Goal: Task Accomplishment & Management: Manage account settings

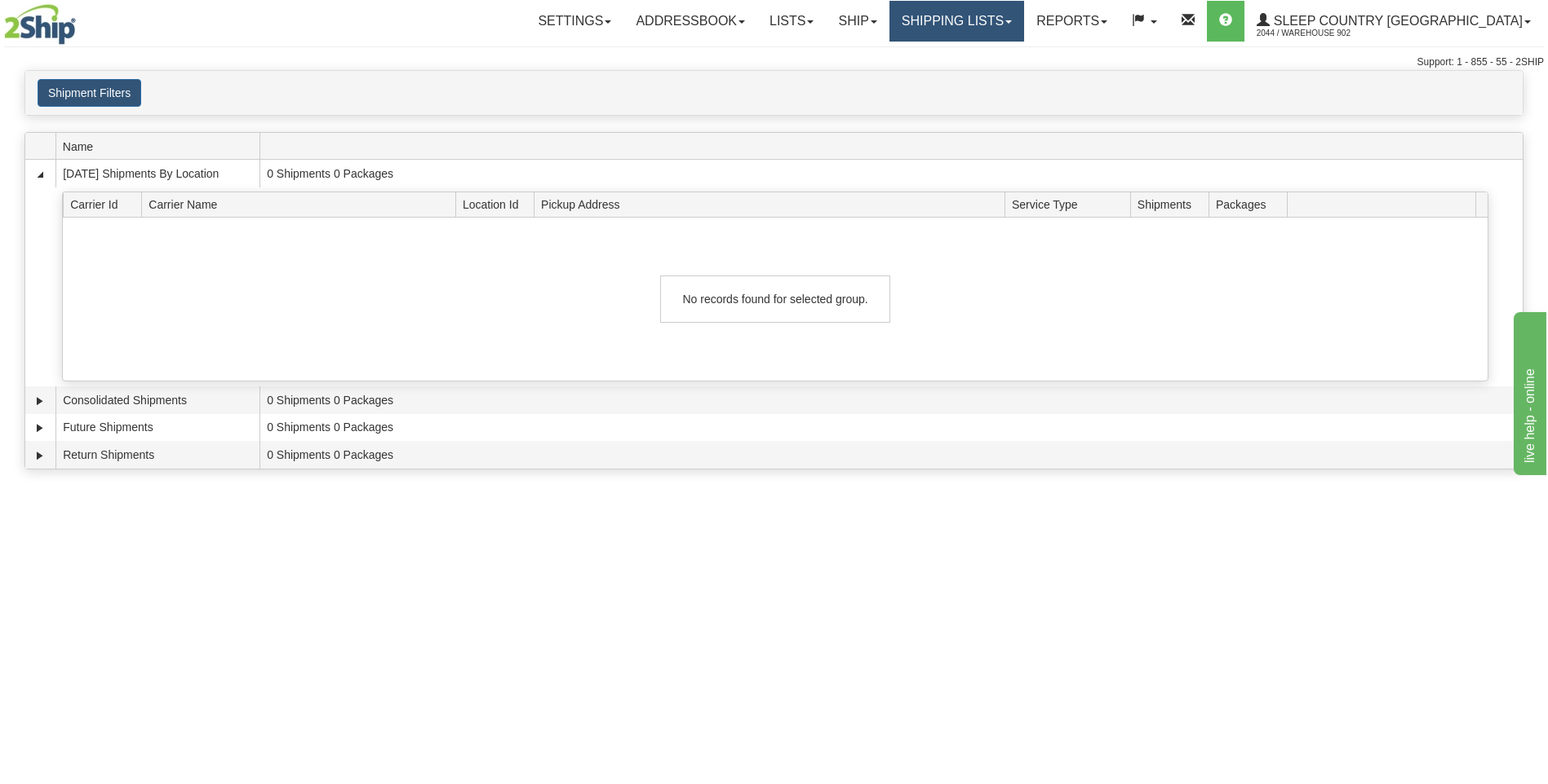
click at [1010, 26] on link "Shipping lists" at bounding box center [956, 21] width 135 height 41
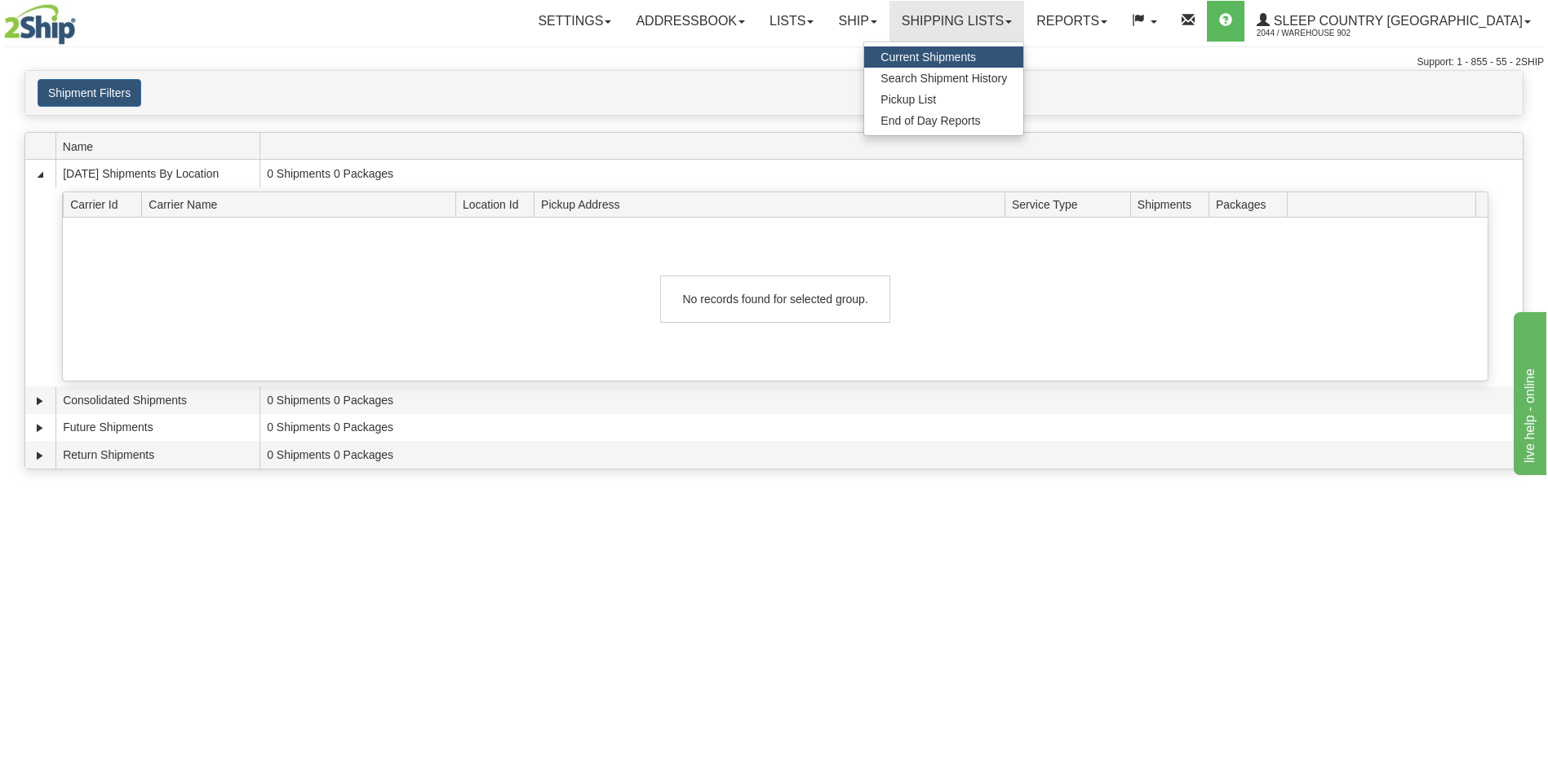
click at [975, 54] on span "Current Shipments" at bounding box center [928, 56] width 95 height 13
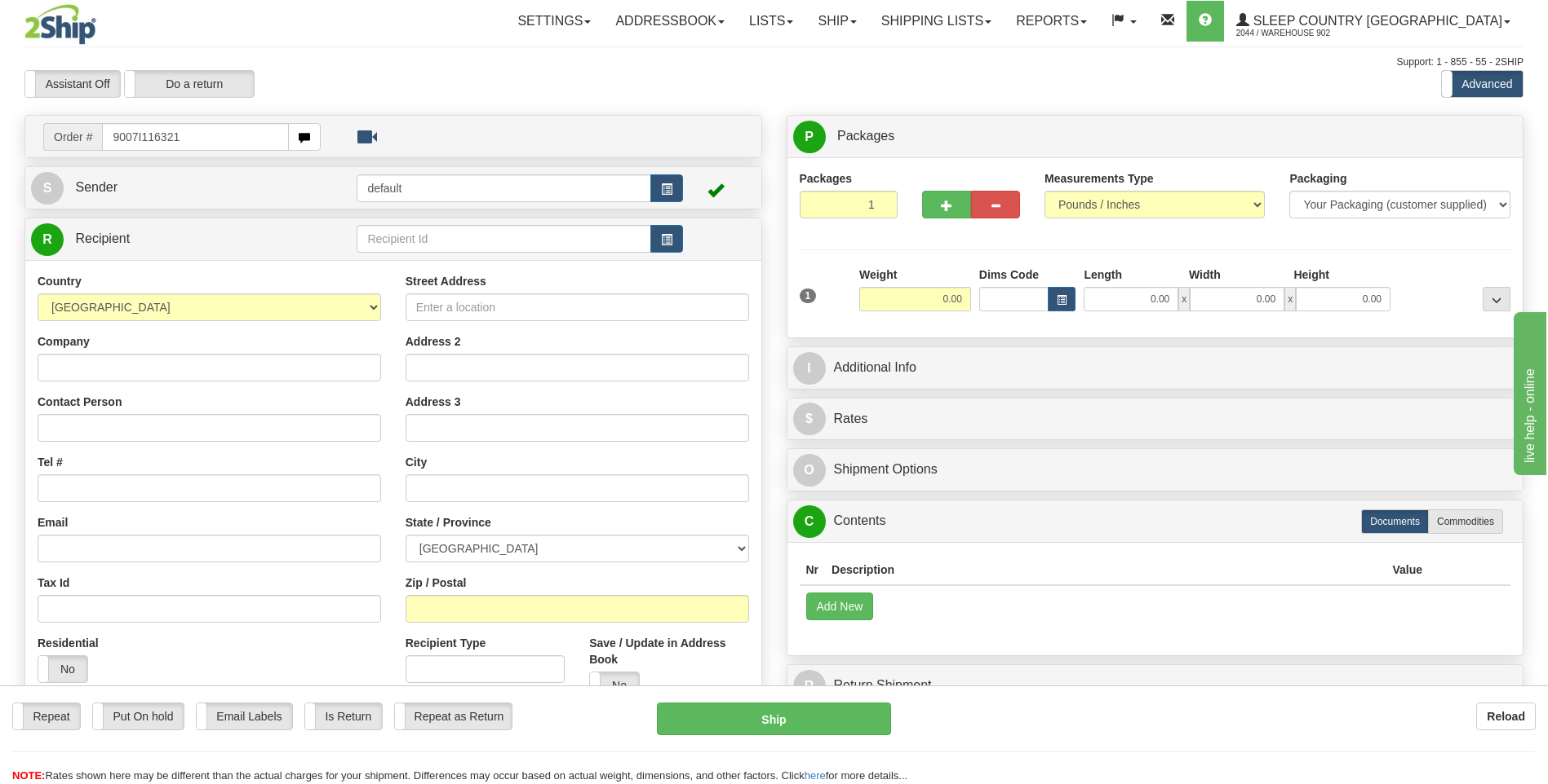
type input "9007I116321"
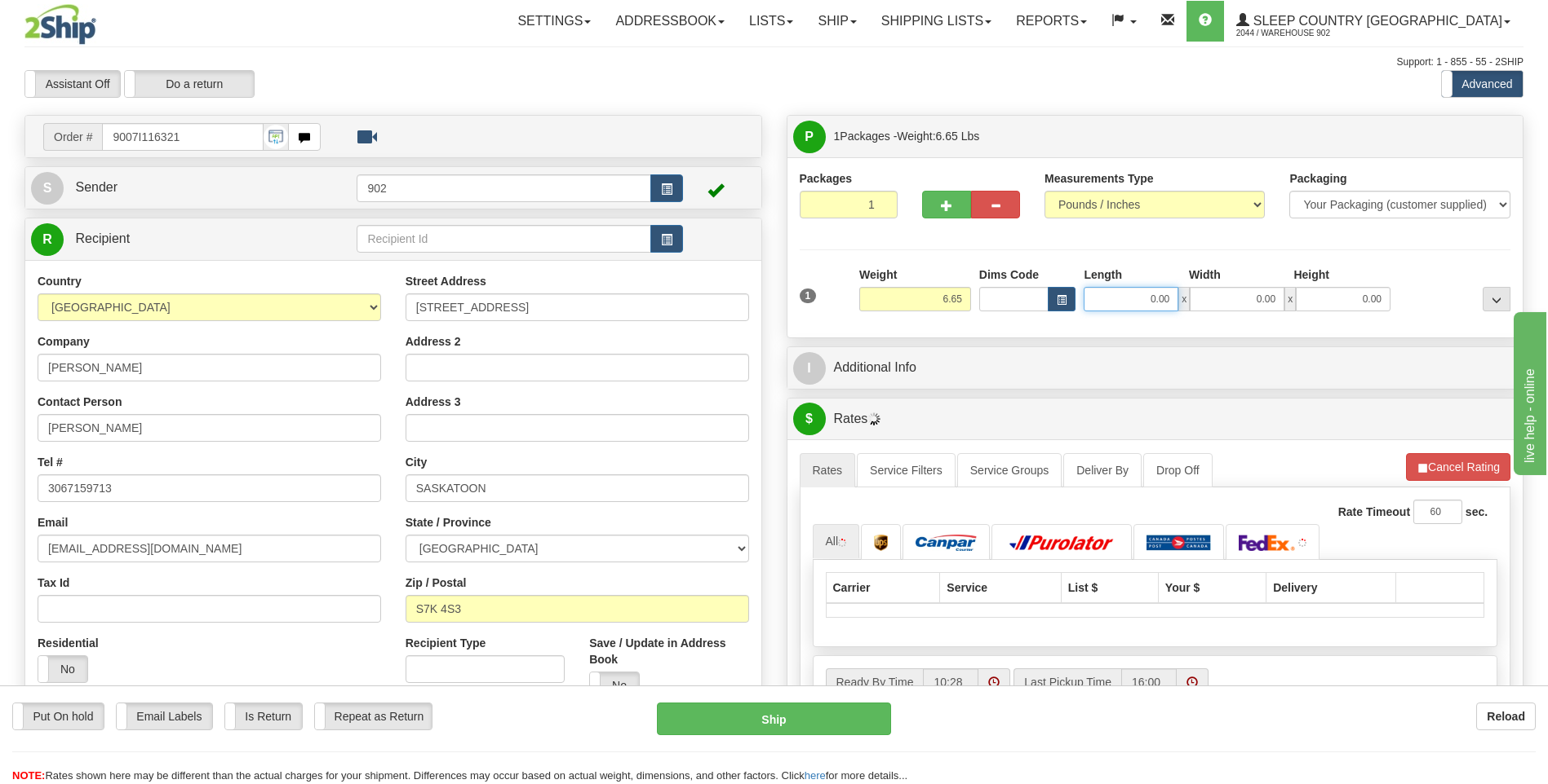
click at [1141, 298] on input "0.00" at bounding box center [1131, 299] width 95 height 25
type input "13.00"
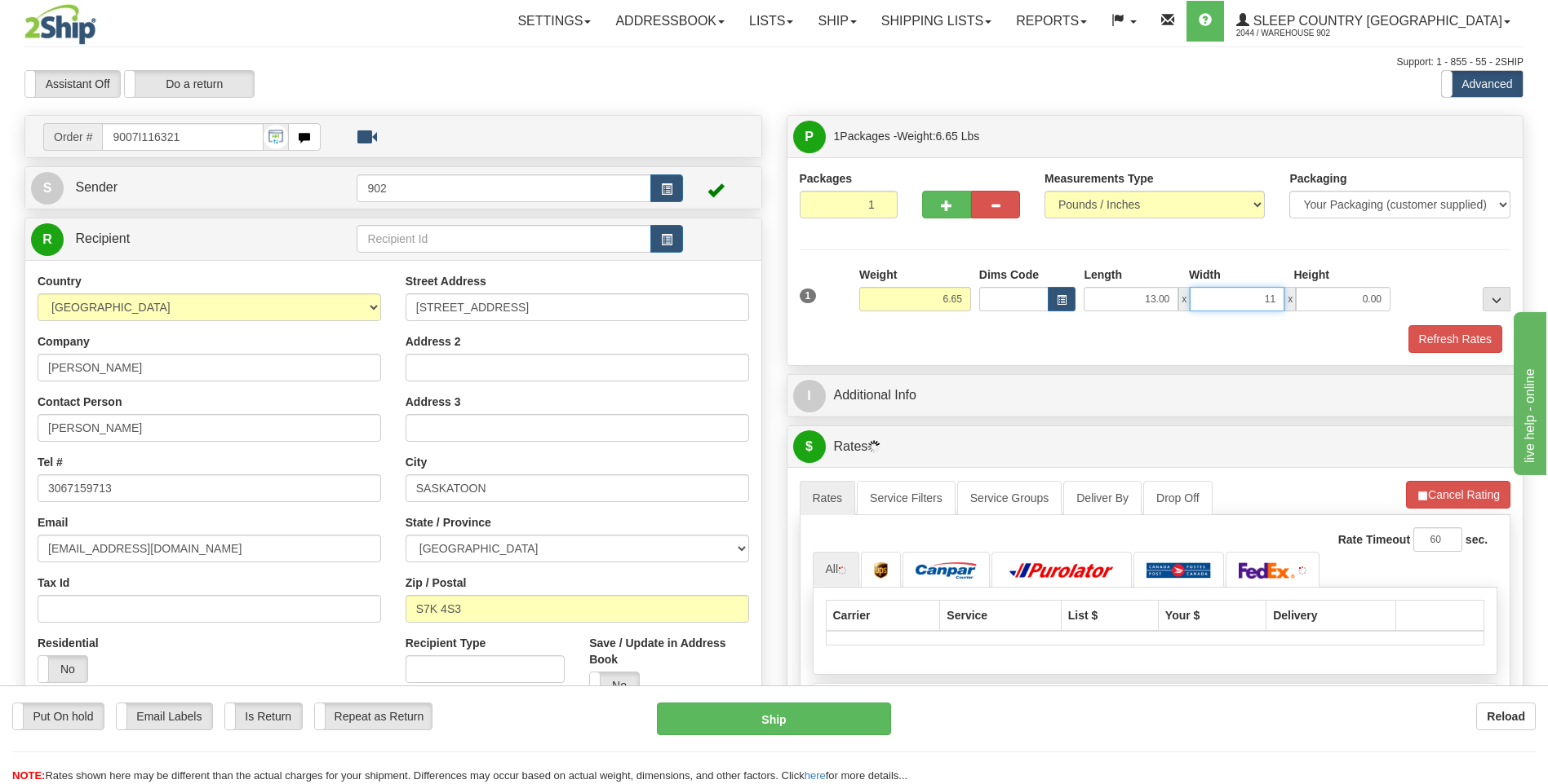
type input "11.00"
type input "4.00"
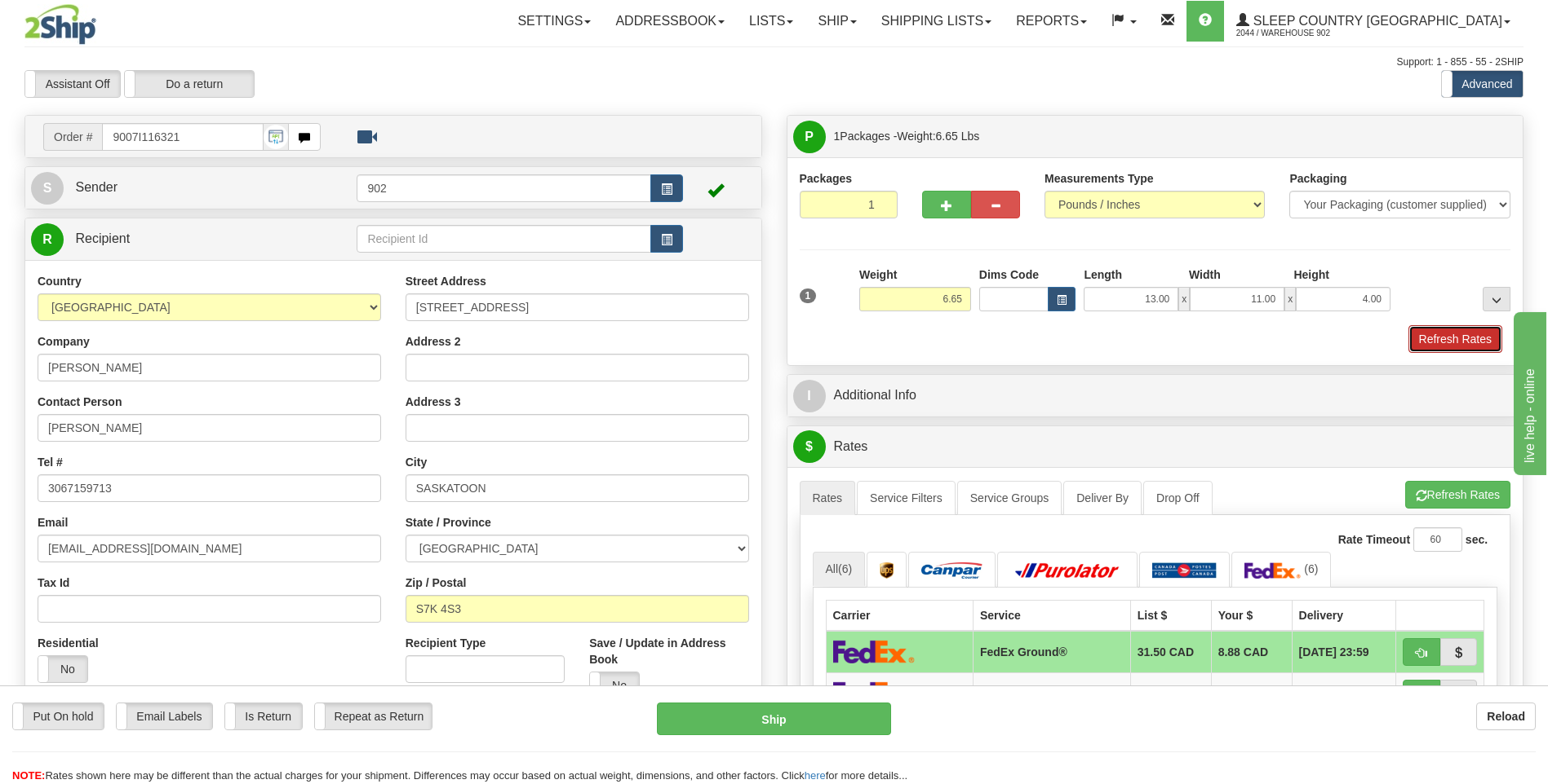
click at [1457, 342] on button "Refresh Rates" at bounding box center [1455, 339] width 94 height 28
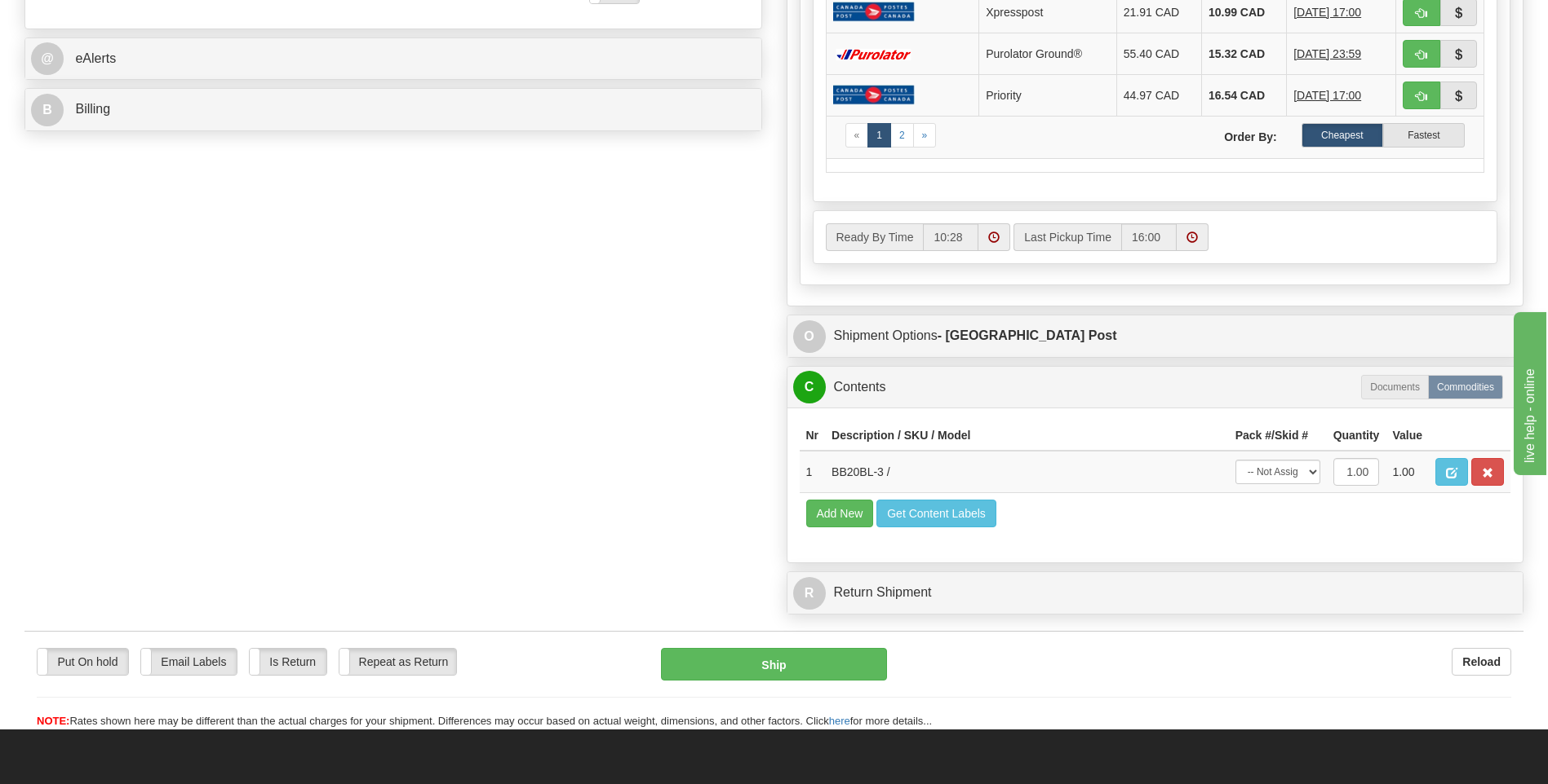
scroll to position [897, 0]
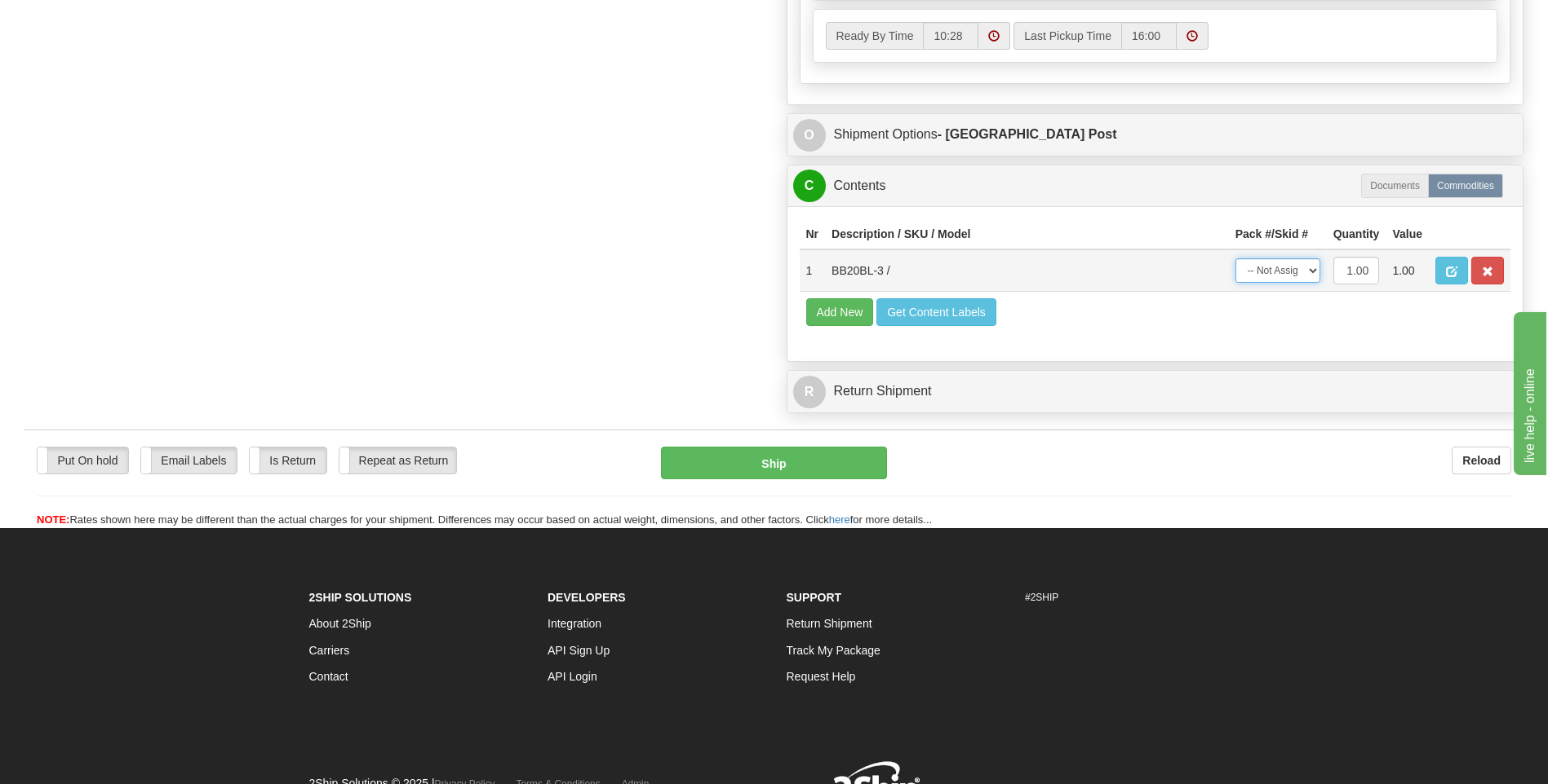
click at [1308, 267] on select "-- Not Assigned -- Package 1" at bounding box center [1278, 270] width 85 height 25
select select "0"
click at [1235, 258] on select "-- Not Assigned -- Package 1" at bounding box center [1278, 270] width 85 height 25
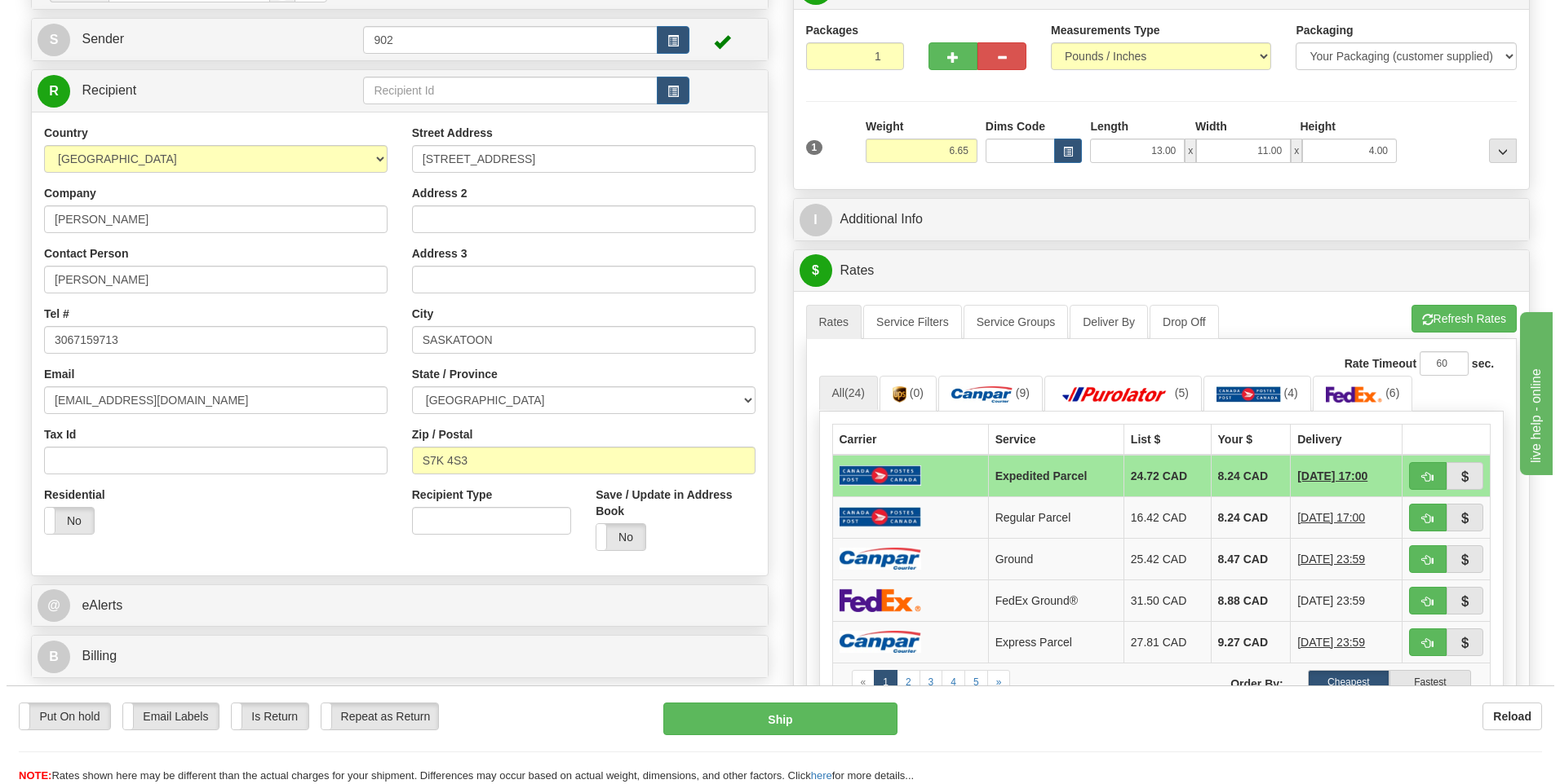
scroll to position [0, 0]
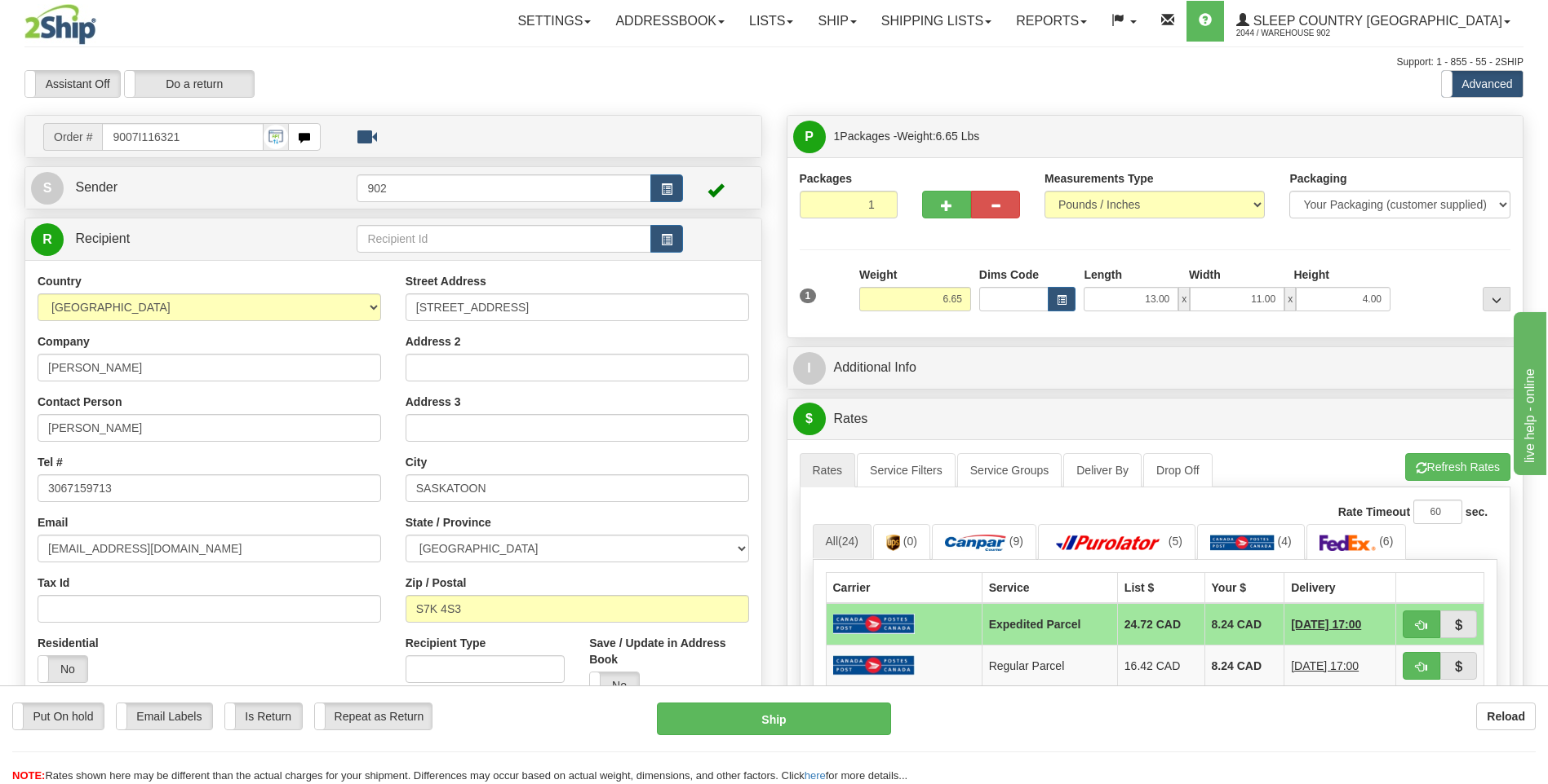
click at [805, 741] on div "Put On hold Put On hold Email Labels Email Labels Edit Is Return Is Return Repe…" at bounding box center [774, 743] width 1548 height 81
click at [809, 733] on button "Ship" at bounding box center [774, 719] width 233 height 33
type input "DOM.EP"
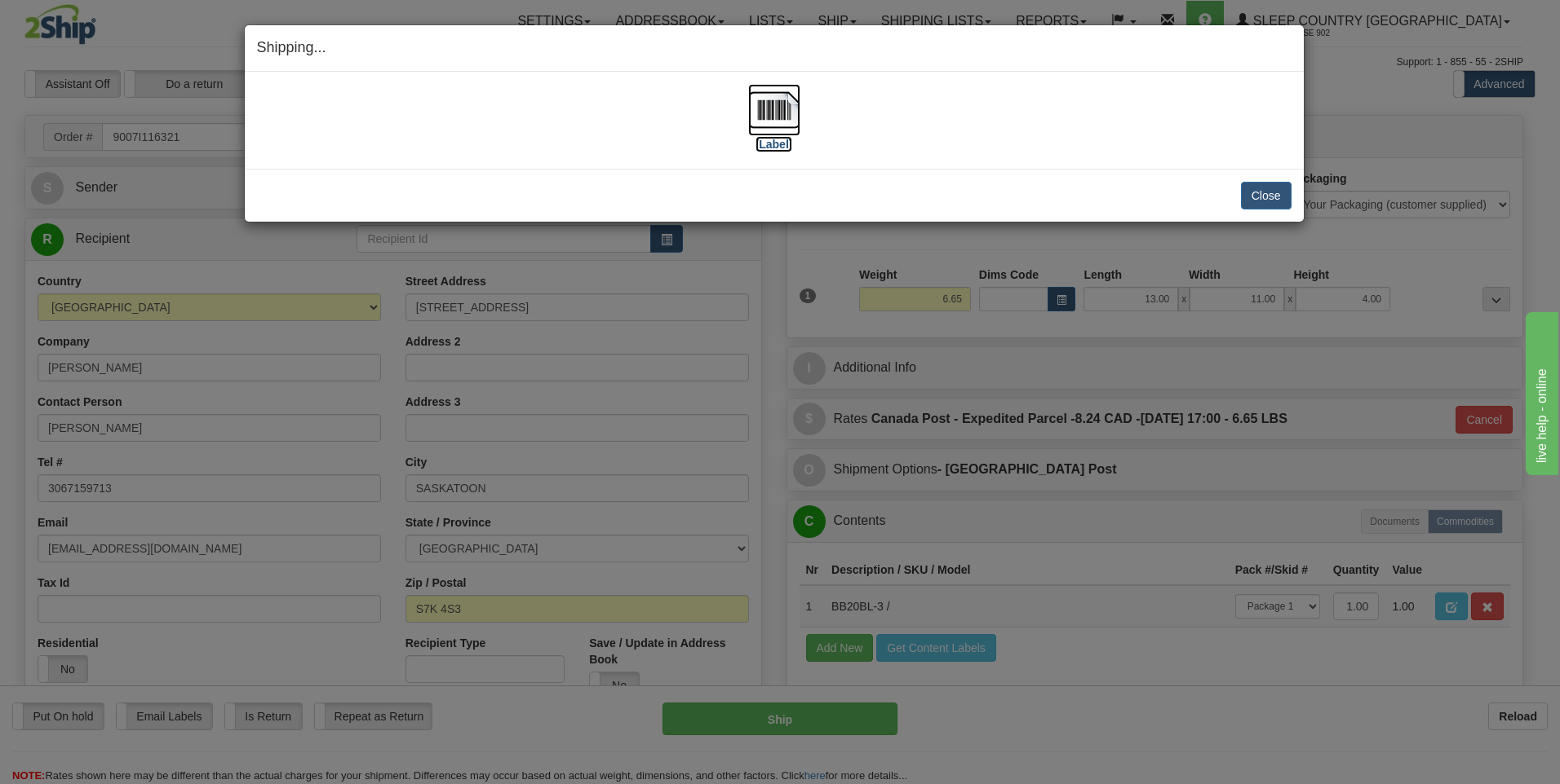
click at [766, 117] on img at bounding box center [774, 110] width 52 height 52
click at [1259, 198] on button "Close" at bounding box center [1265, 196] width 50 height 28
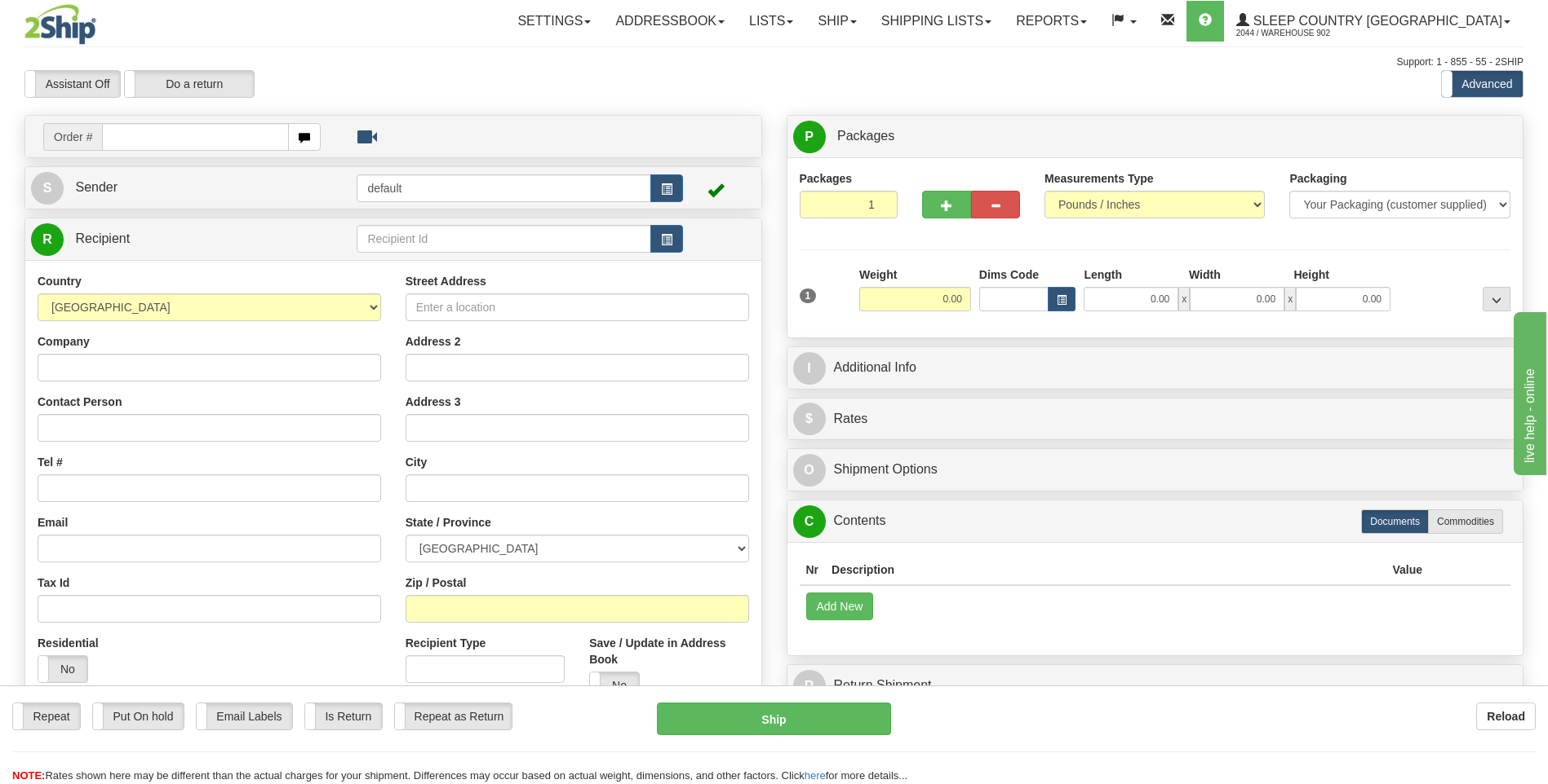
click at [167, 129] on input "text" at bounding box center [195, 137] width 186 height 28
type input "9000I117006"
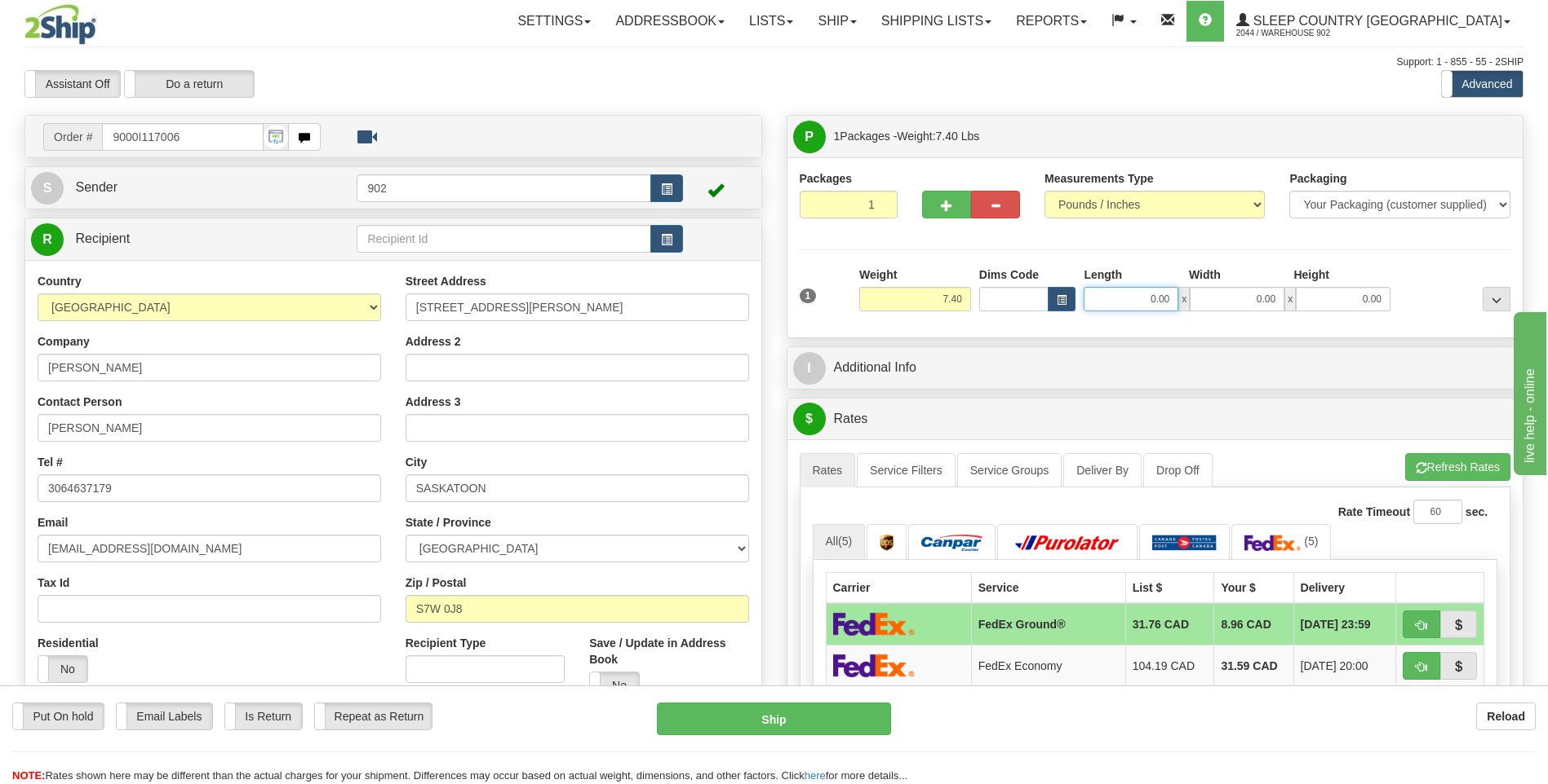
click at [1126, 302] on input "0.00" at bounding box center [1131, 299] width 95 height 25
type input "13.00"
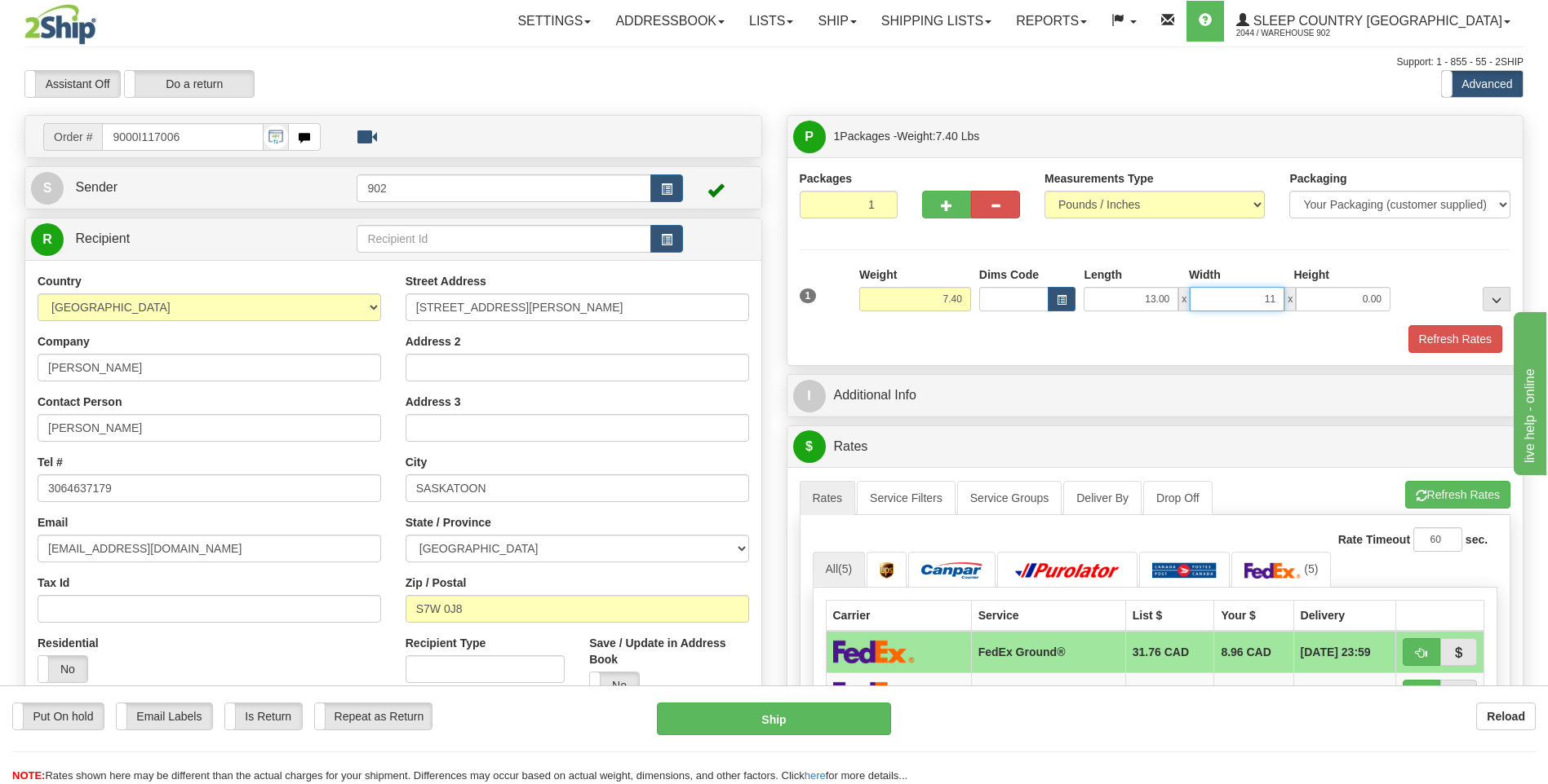
type input "11.00"
type input "10.00"
click at [1441, 337] on button "Refresh Rates" at bounding box center [1455, 339] width 94 height 28
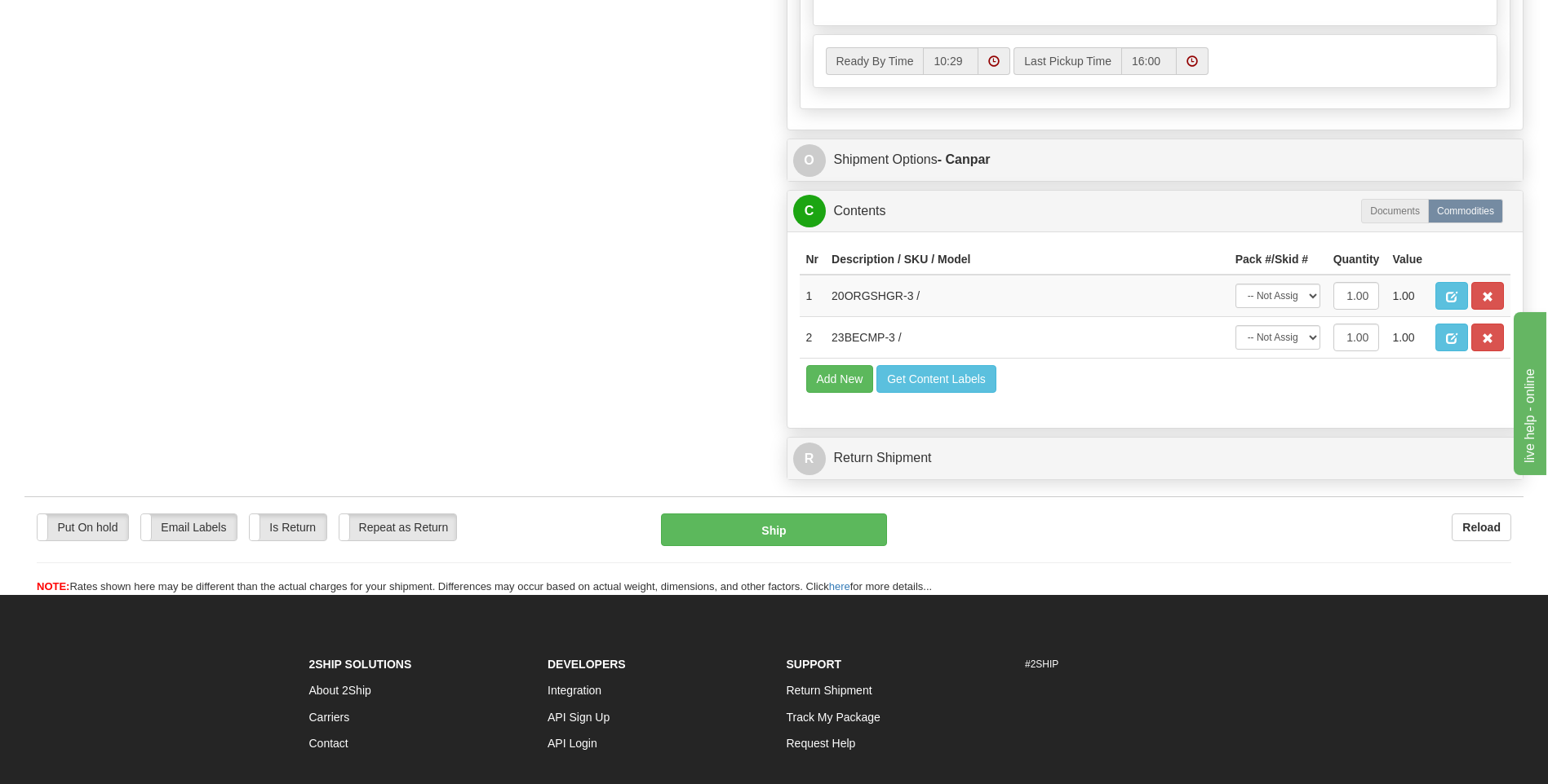
scroll to position [897, 0]
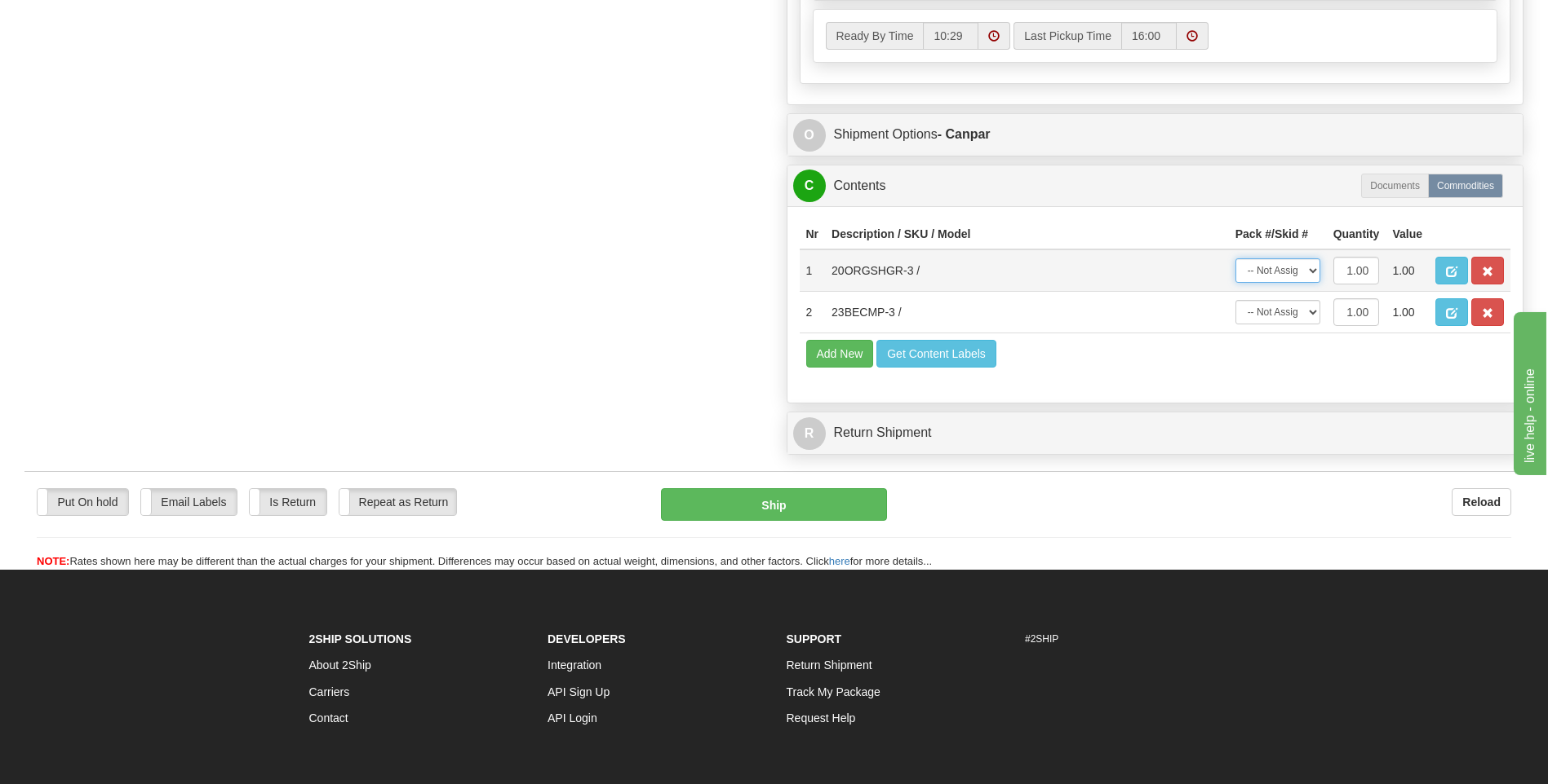
click at [1311, 276] on select "-- Not Assigned -- Package 1" at bounding box center [1278, 270] width 85 height 25
select select "0"
click at [1235, 258] on select "-- Not Assigned -- Package 1" at bounding box center [1278, 270] width 85 height 25
click at [1301, 317] on select "-- Not Assigned -- Package 1" at bounding box center [1278, 312] width 85 height 25
select select "0"
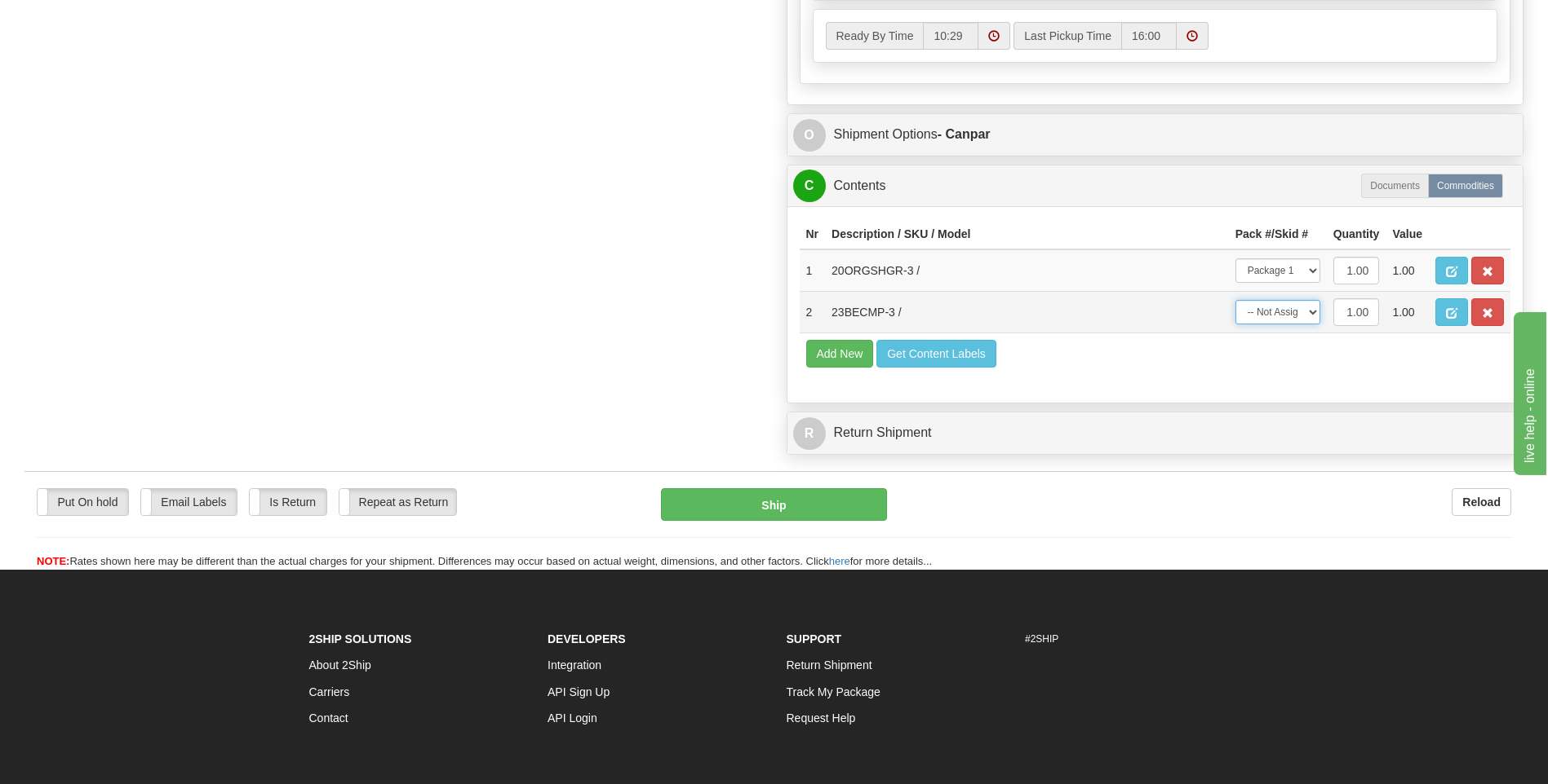
click at [1235, 301] on select "-- Not Assigned -- Package 1" at bounding box center [1278, 312] width 85 height 25
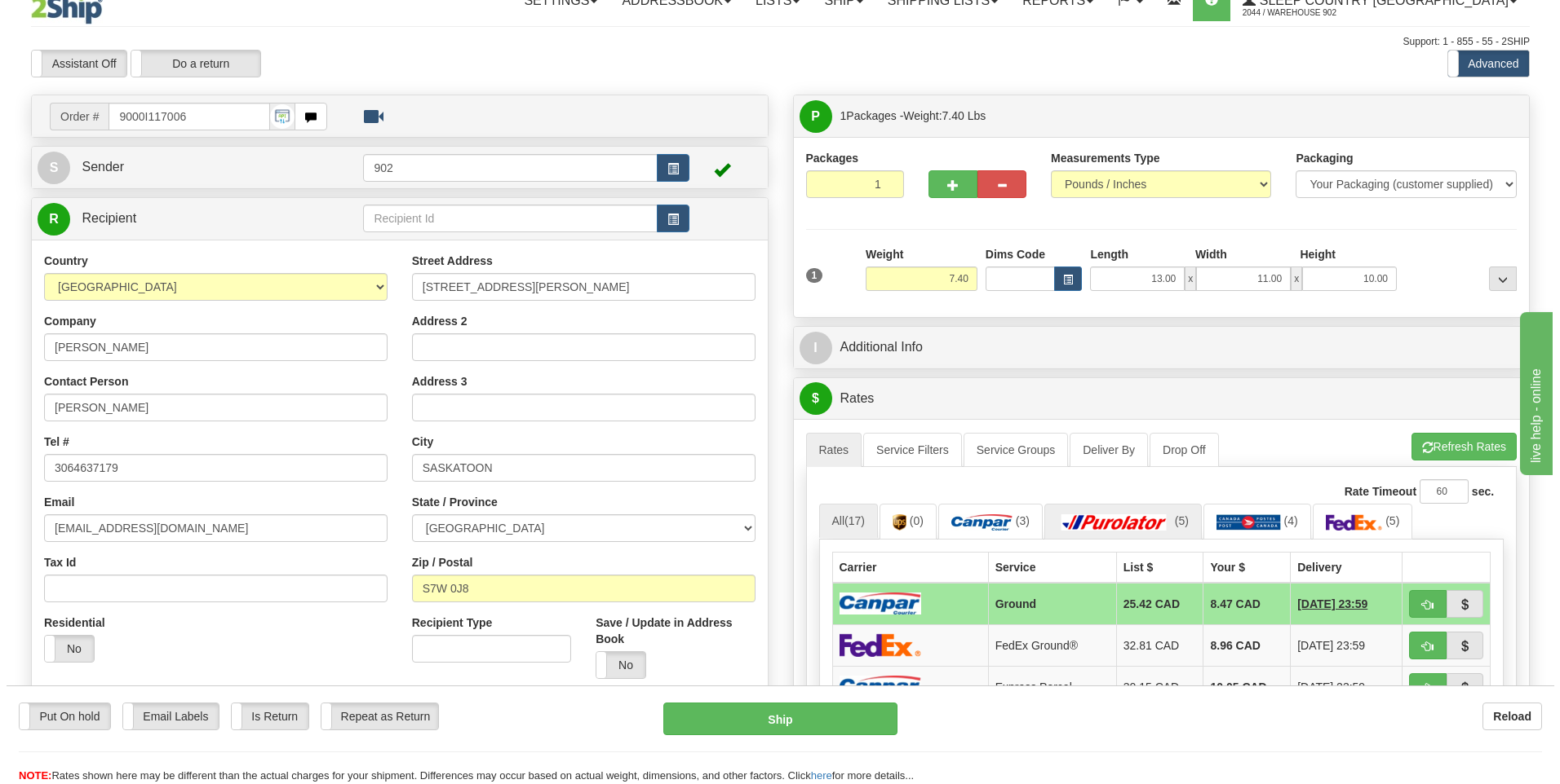
scroll to position [0, 0]
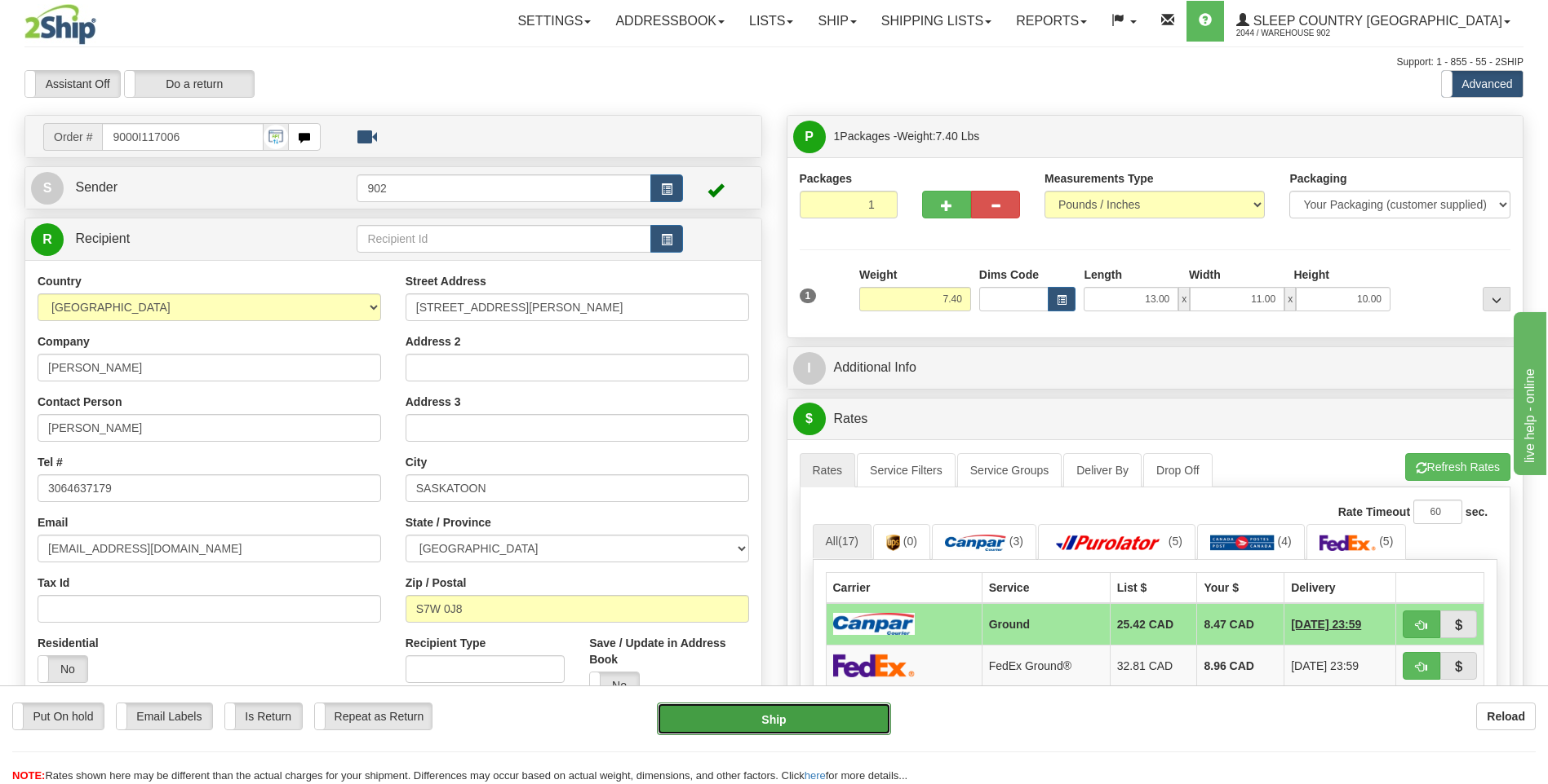
click at [821, 729] on button "Ship" at bounding box center [774, 719] width 233 height 33
type input "1"
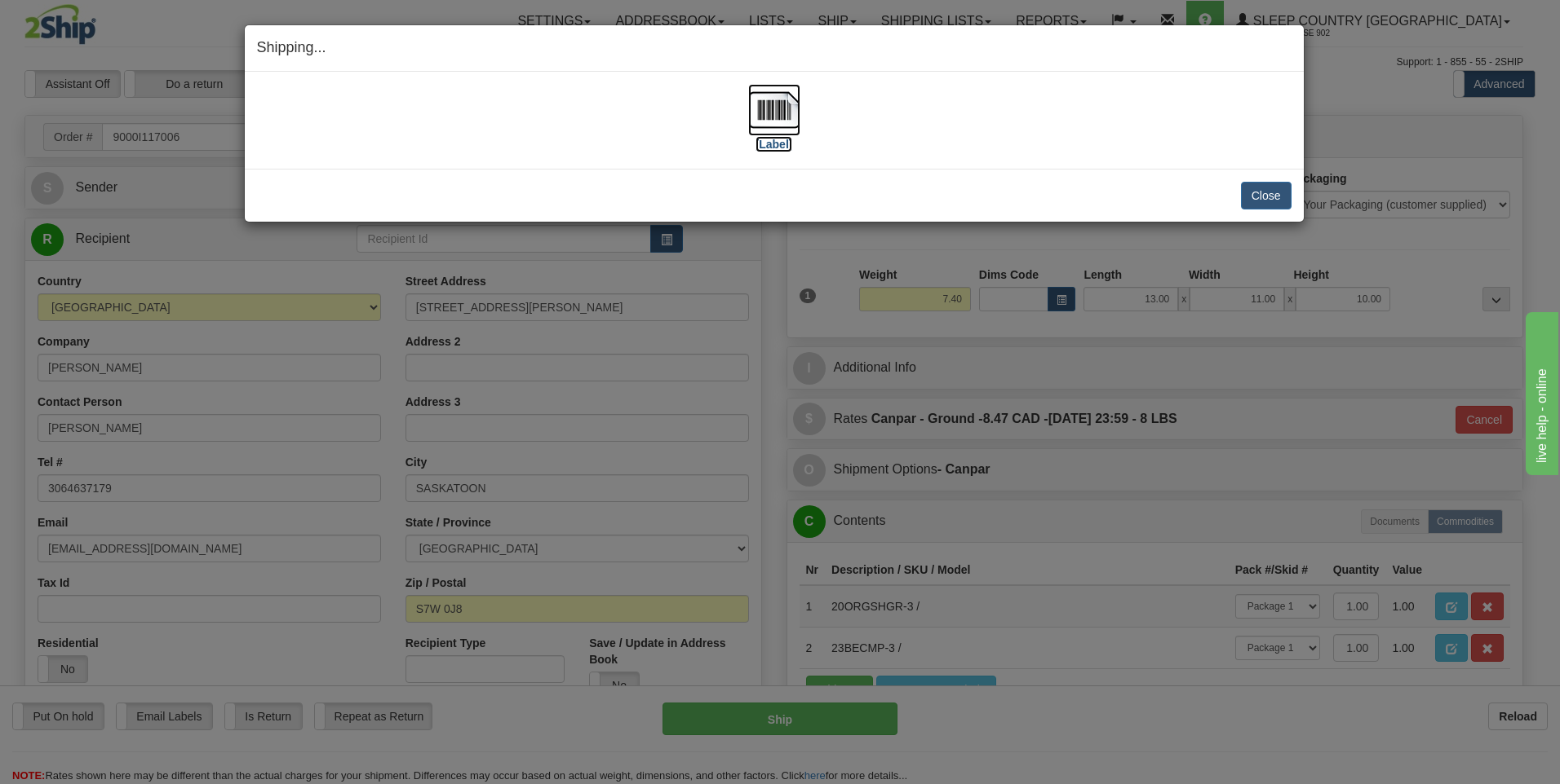
click at [770, 102] on img at bounding box center [774, 110] width 52 height 52
click at [1268, 207] on button "Close" at bounding box center [1265, 196] width 50 height 28
click at [1276, 205] on button "Close" at bounding box center [1265, 196] width 50 height 28
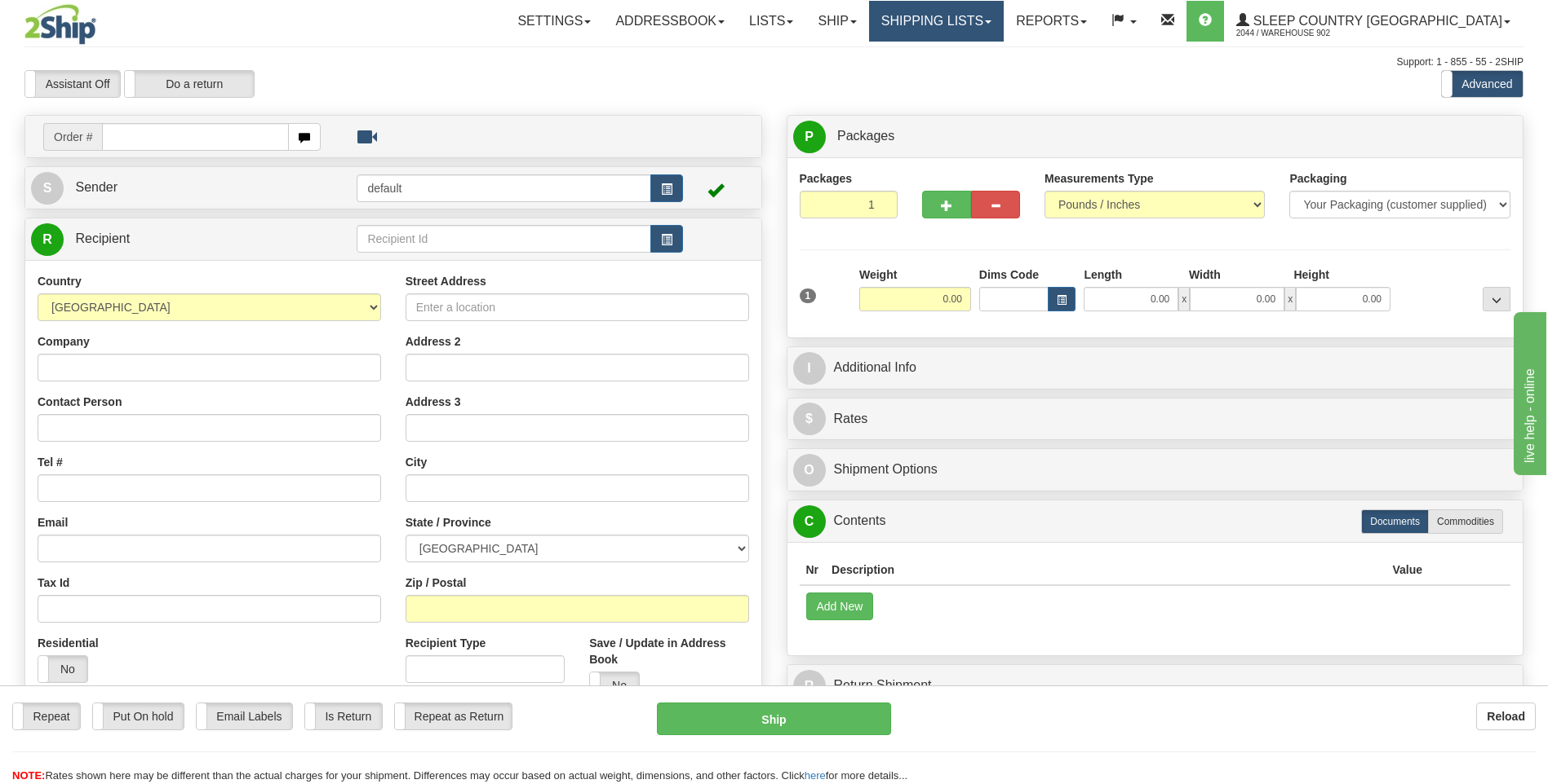
click at [1003, 26] on link "Shipping lists" at bounding box center [936, 21] width 135 height 41
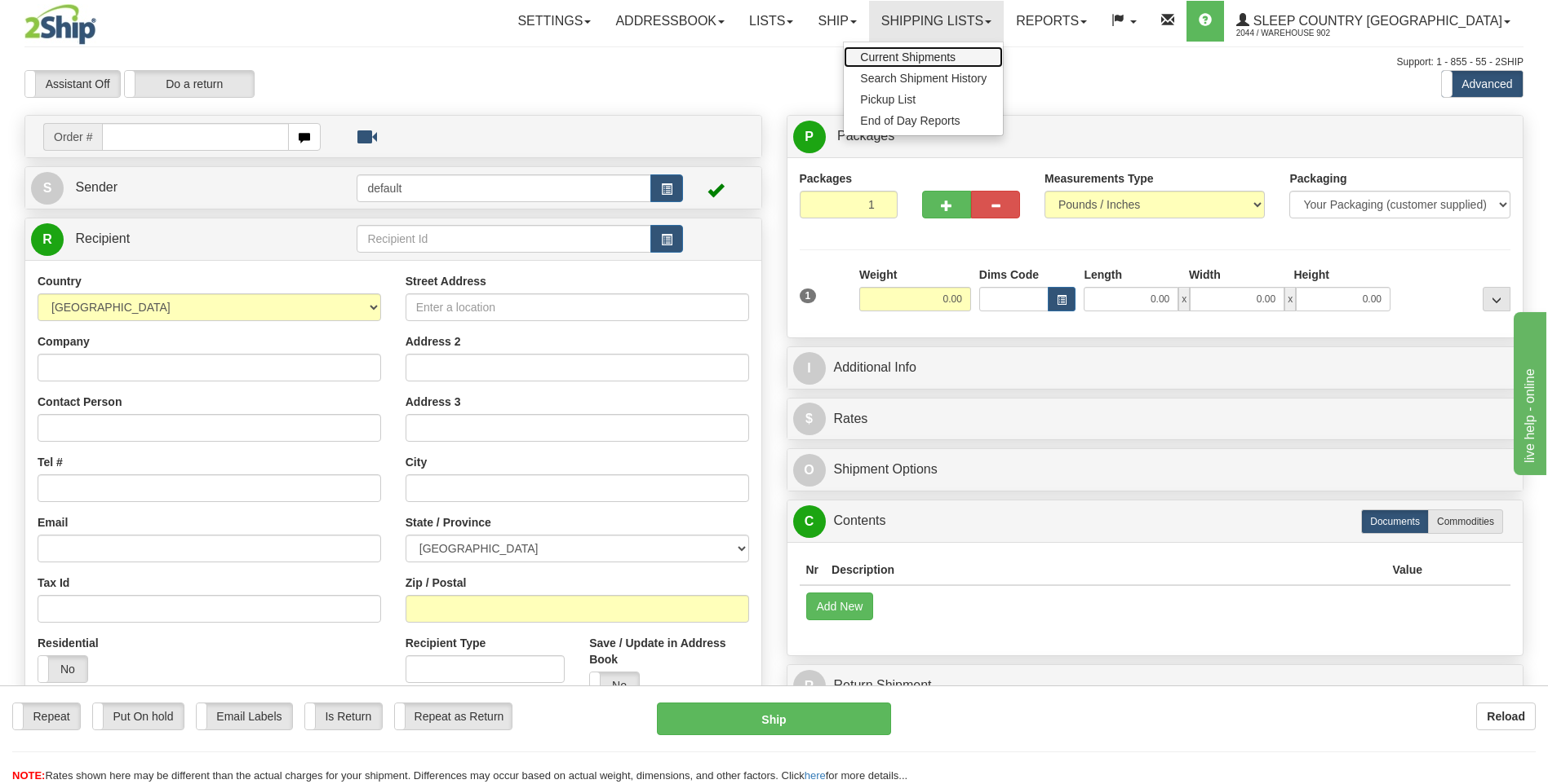
click at [1003, 53] on link "Current Shipments" at bounding box center [923, 56] width 159 height 21
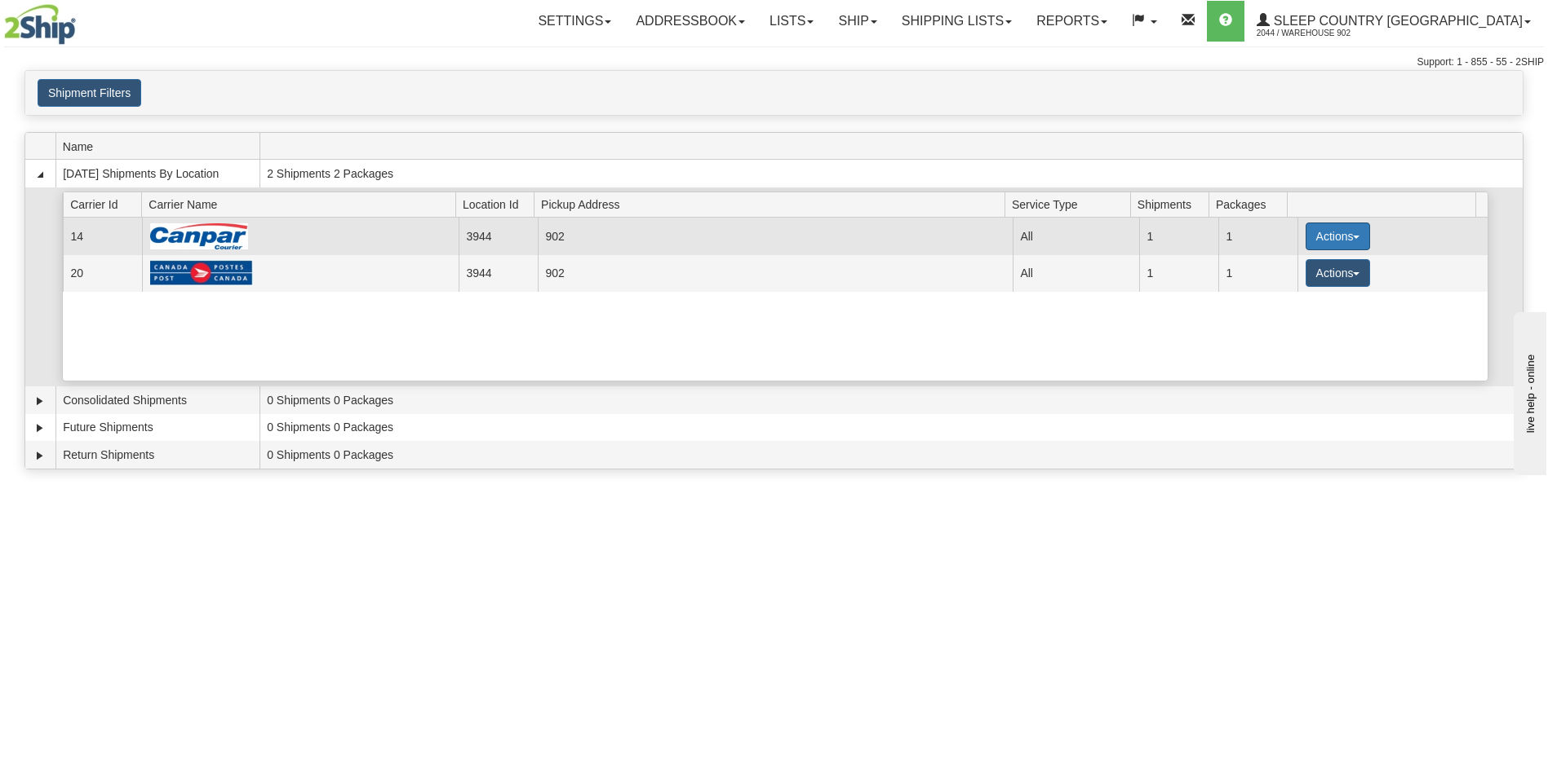
click at [1329, 239] on button "Actions" at bounding box center [1338, 236] width 65 height 28
click at [1325, 287] on link "Close" at bounding box center [1304, 288] width 131 height 21
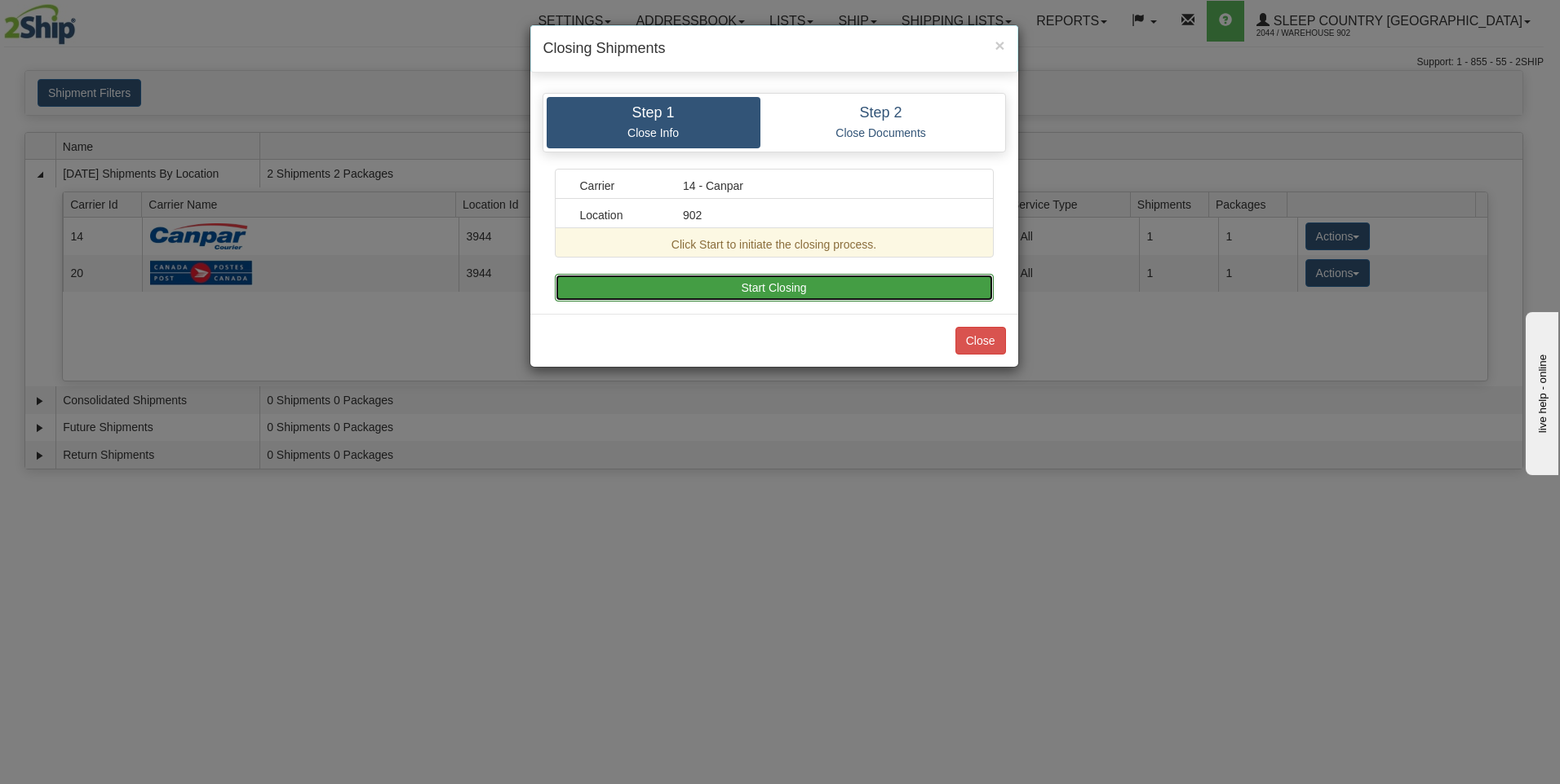
click at [685, 284] on button "Start Closing" at bounding box center [775, 288] width 439 height 28
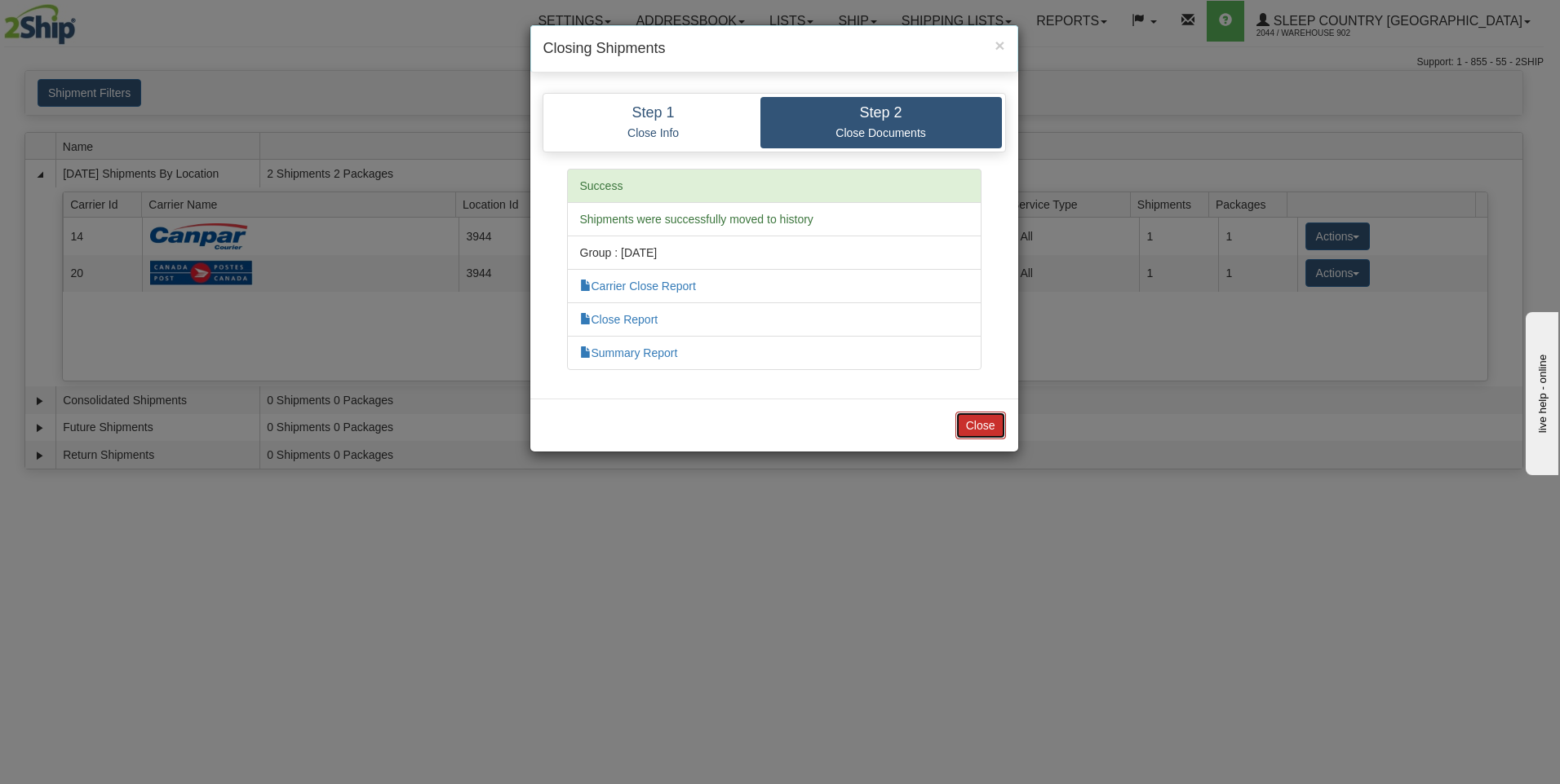
click at [970, 415] on button "Close" at bounding box center [980, 426] width 50 height 28
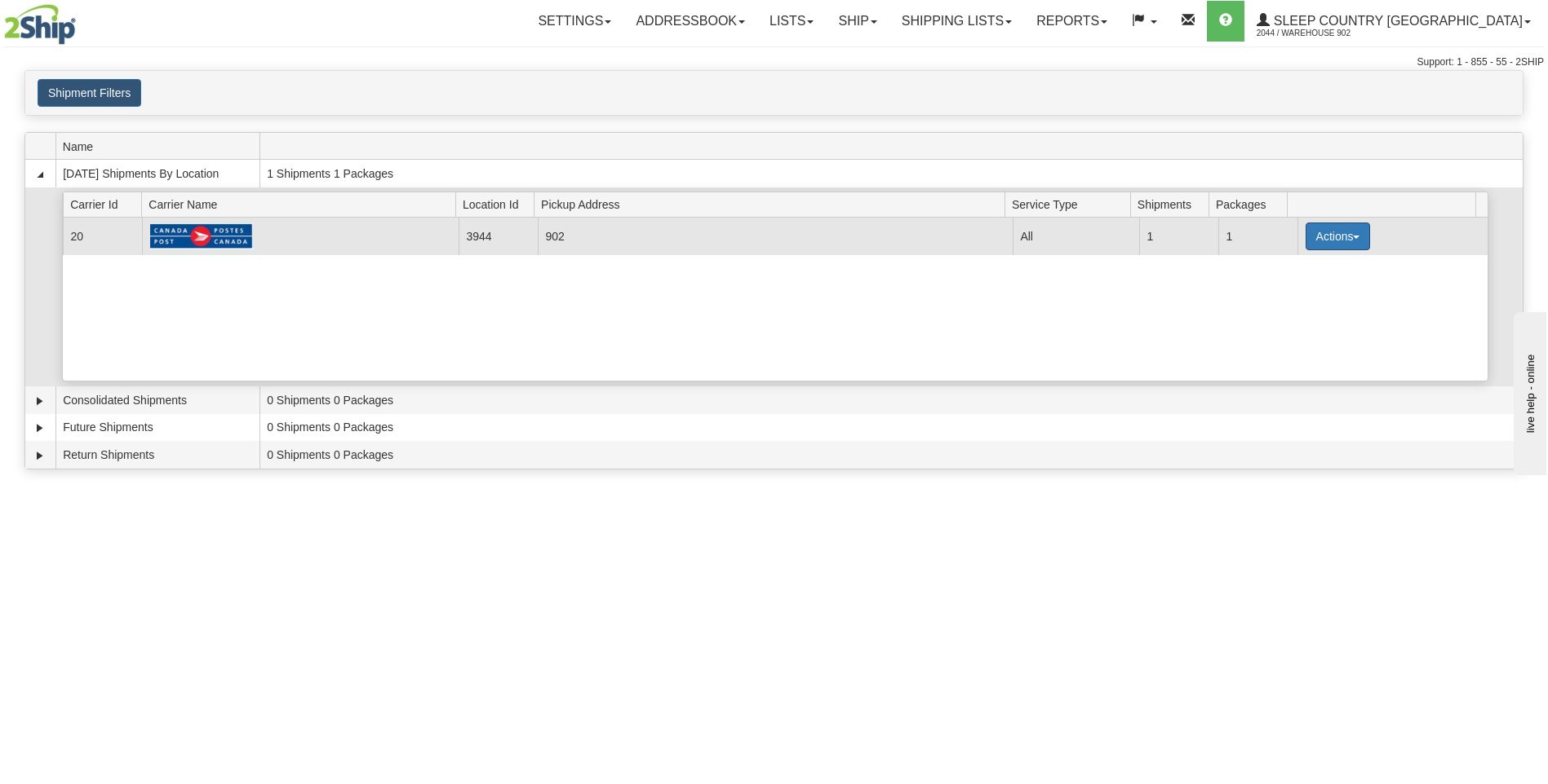
click at [1327, 229] on button "Actions" at bounding box center [1338, 236] width 65 height 28
click at [1278, 308] on span "Pickup" at bounding box center [1276, 309] width 44 height 12
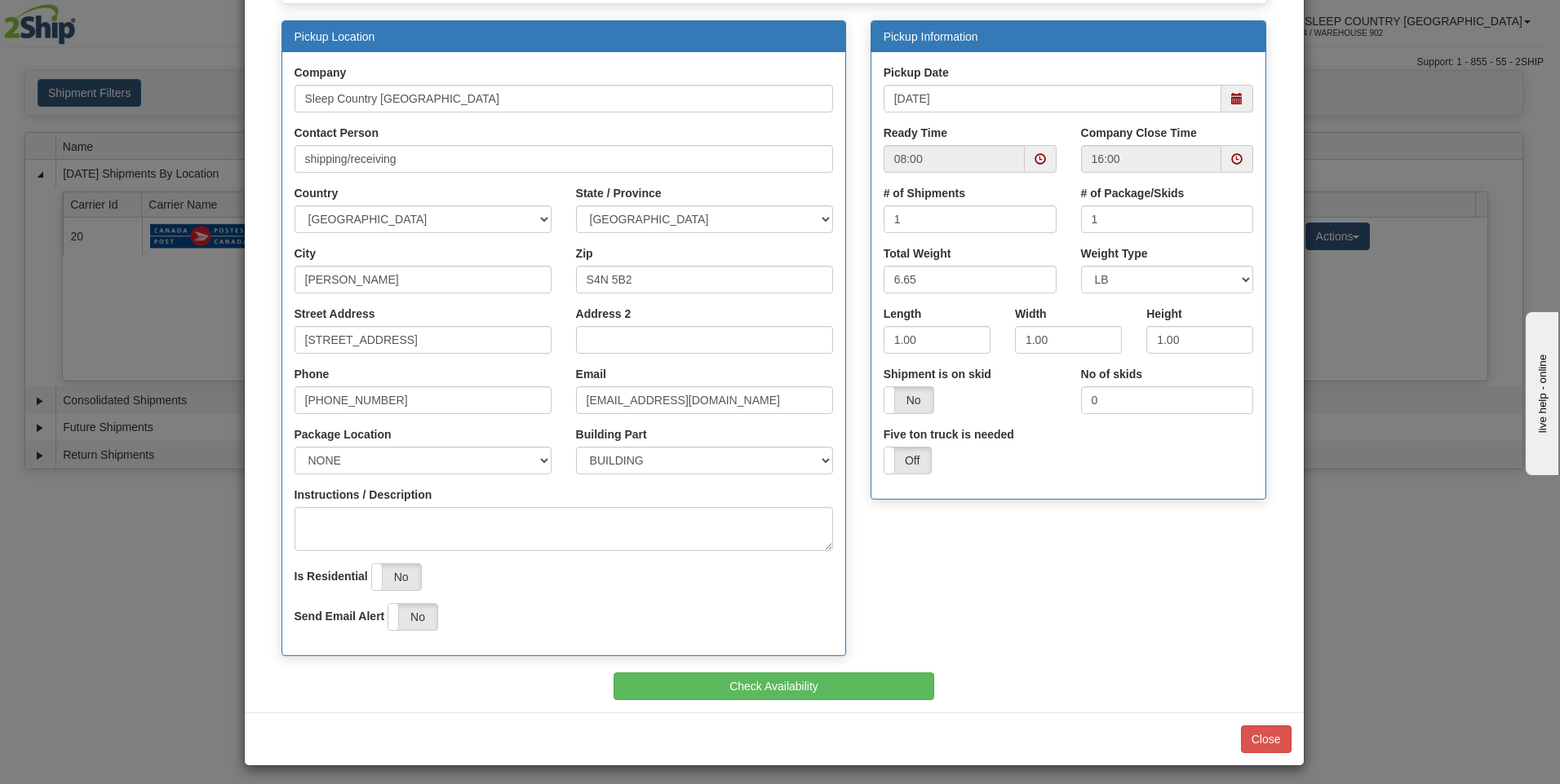
scroll to position [155, 0]
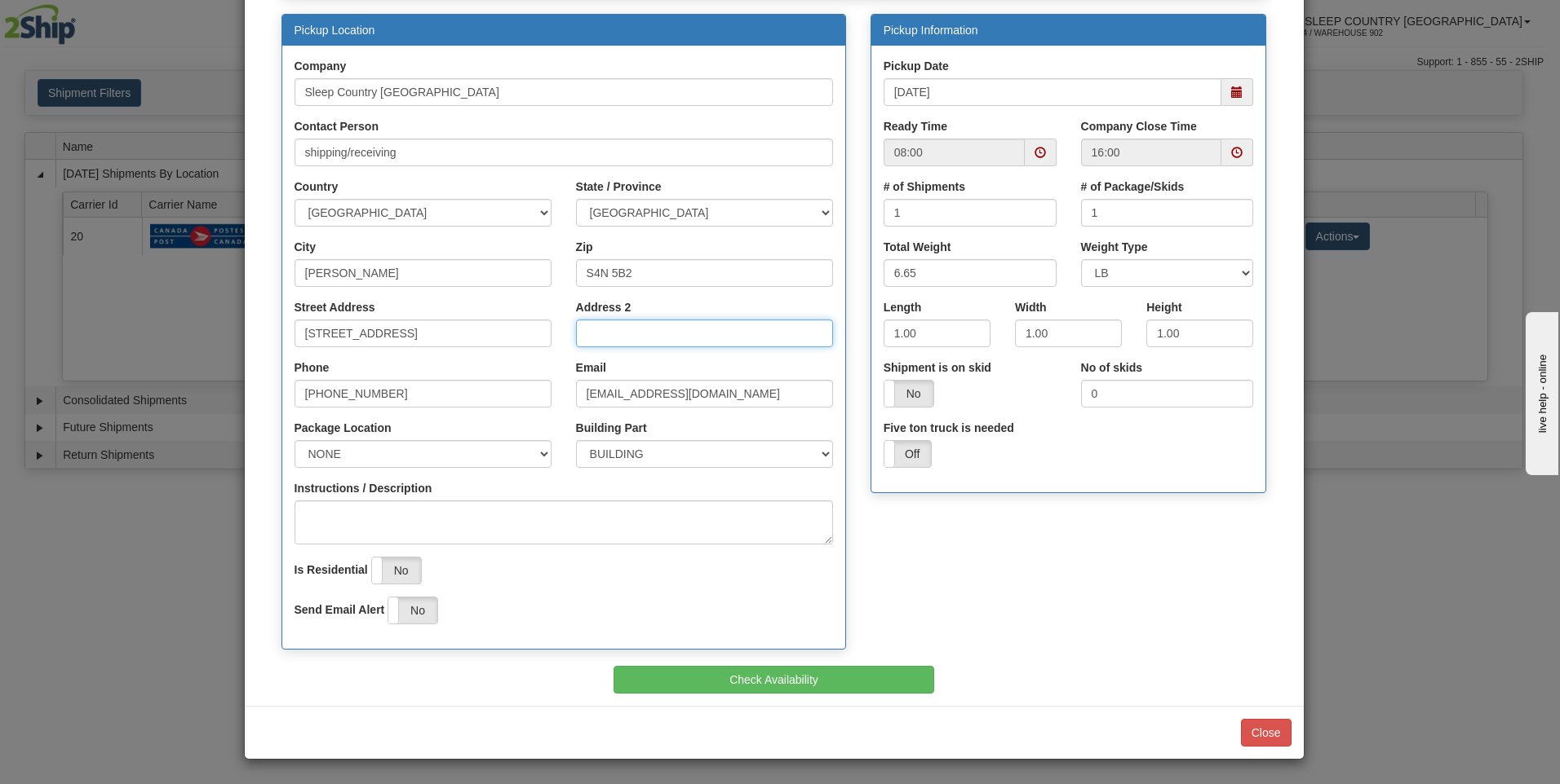
click at [611, 332] on input "Address 2" at bounding box center [704, 333] width 257 height 28
click at [931, 587] on div "Pickup Location Company Sleep Country Canada Contact Person shipping/receiving …" at bounding box center [774, 340] width 1010 height 653
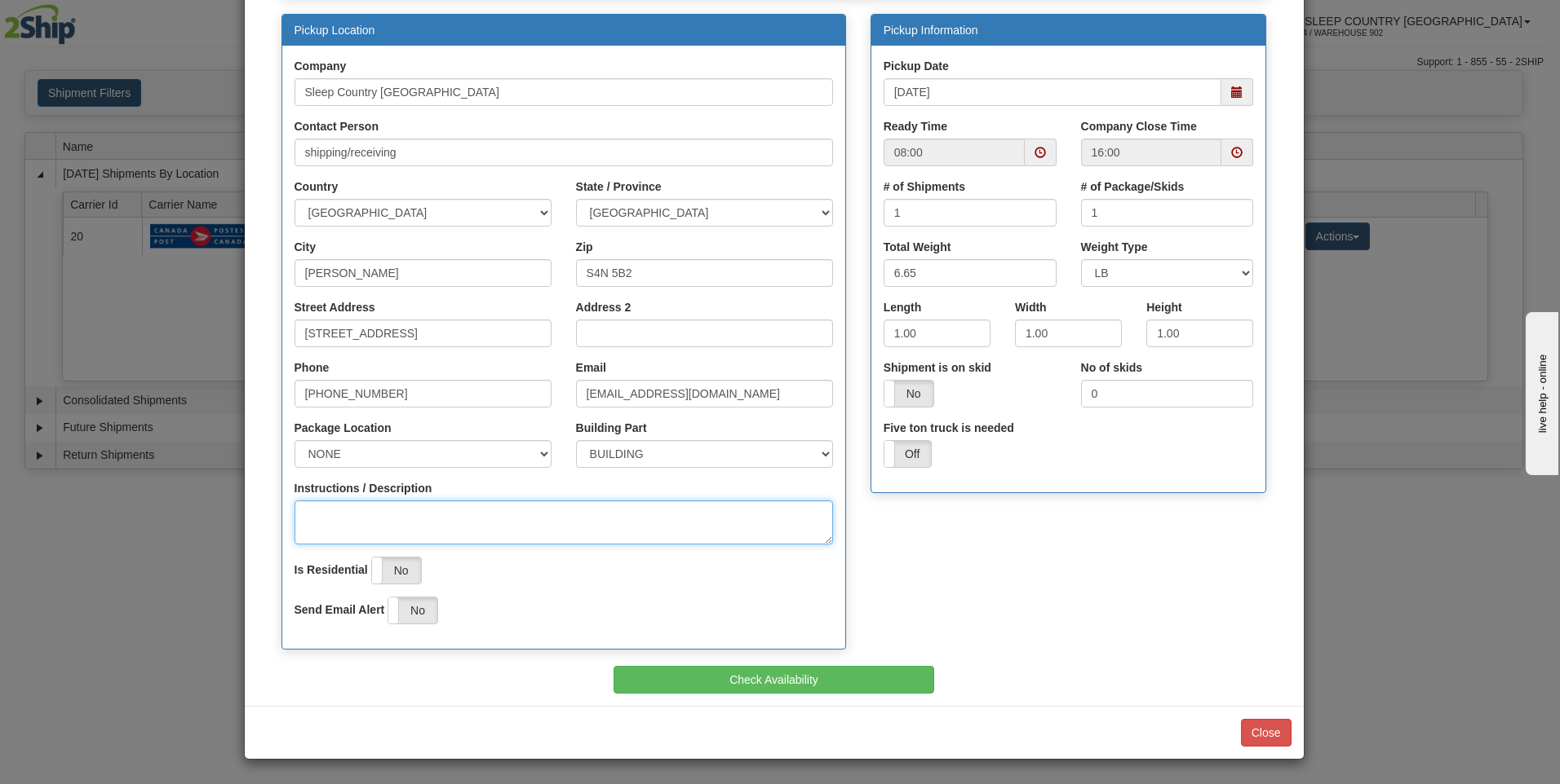
click at [353, 512] on textarea "Instructions / Description" at bounding box center [564, 522] width 538 height 44
click at [1040, 160] on span at bounding box center [1041, 152] width 32 height 28
type textarea "back door"
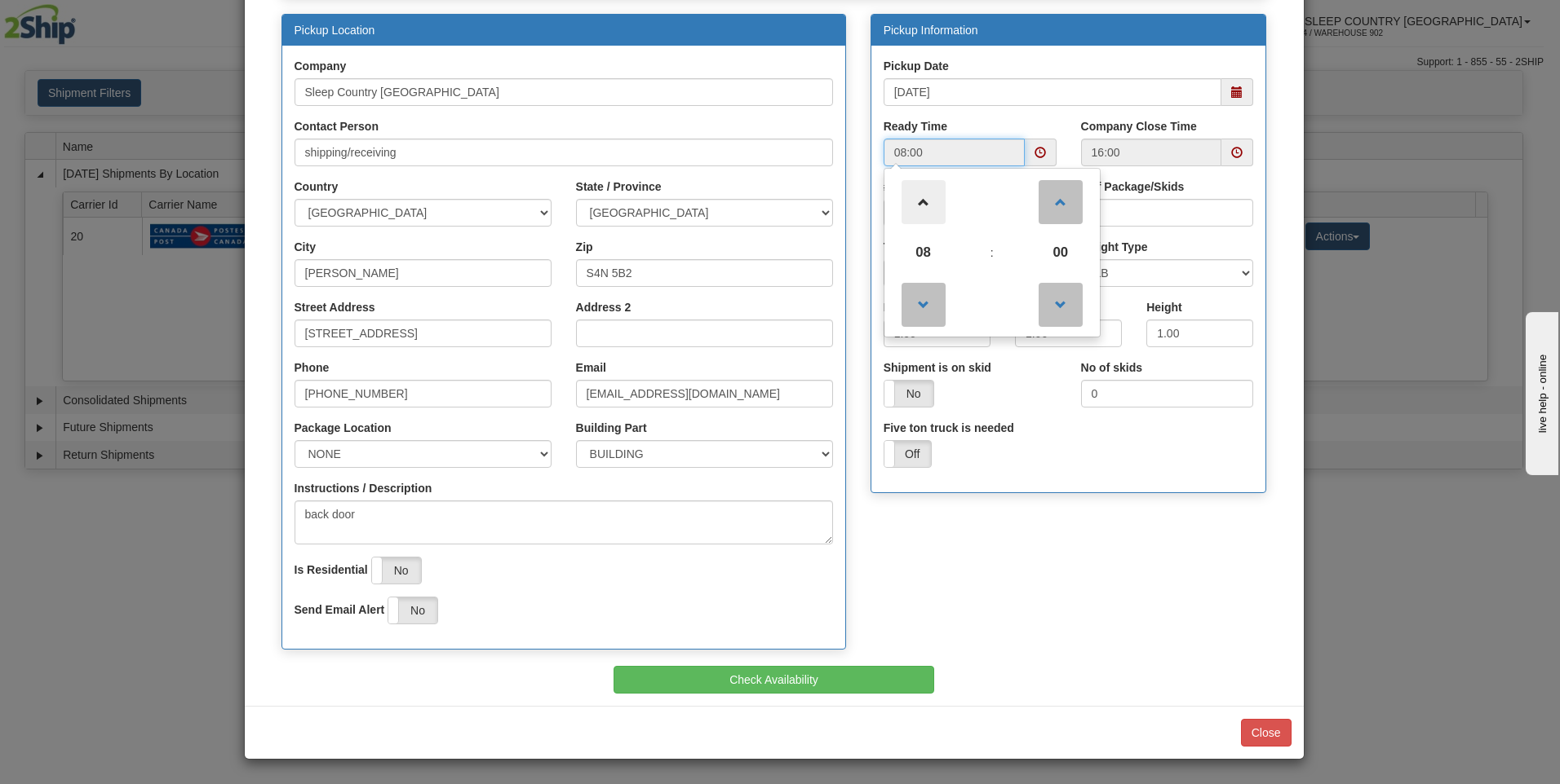
click at [935, 205] on span at bounding box center [923, 202] width 45 height 44
type input "12:00"
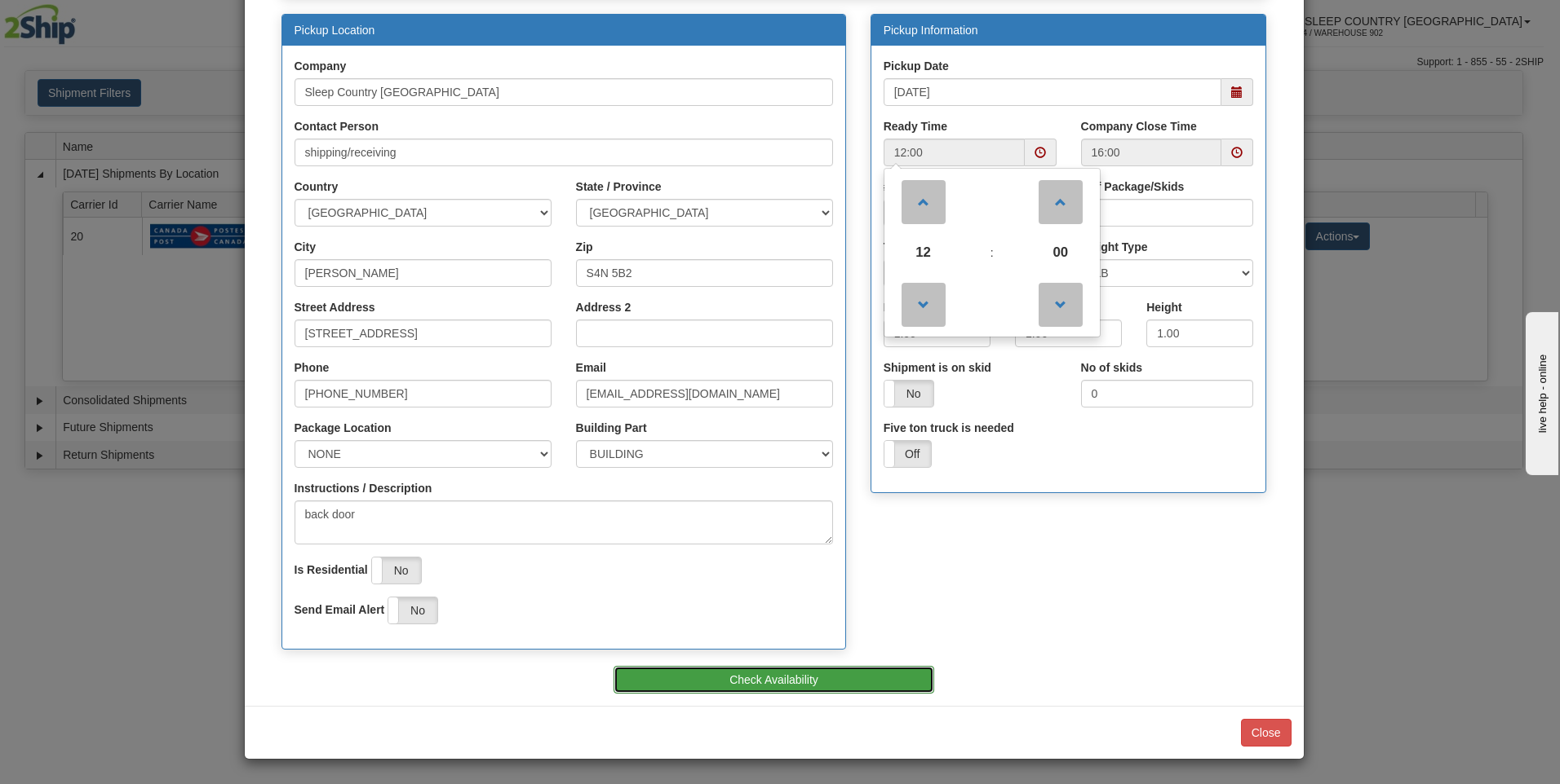
click at [892, 688] on button "Check Availability" at bounding box center [774, 680] width 321 height 28
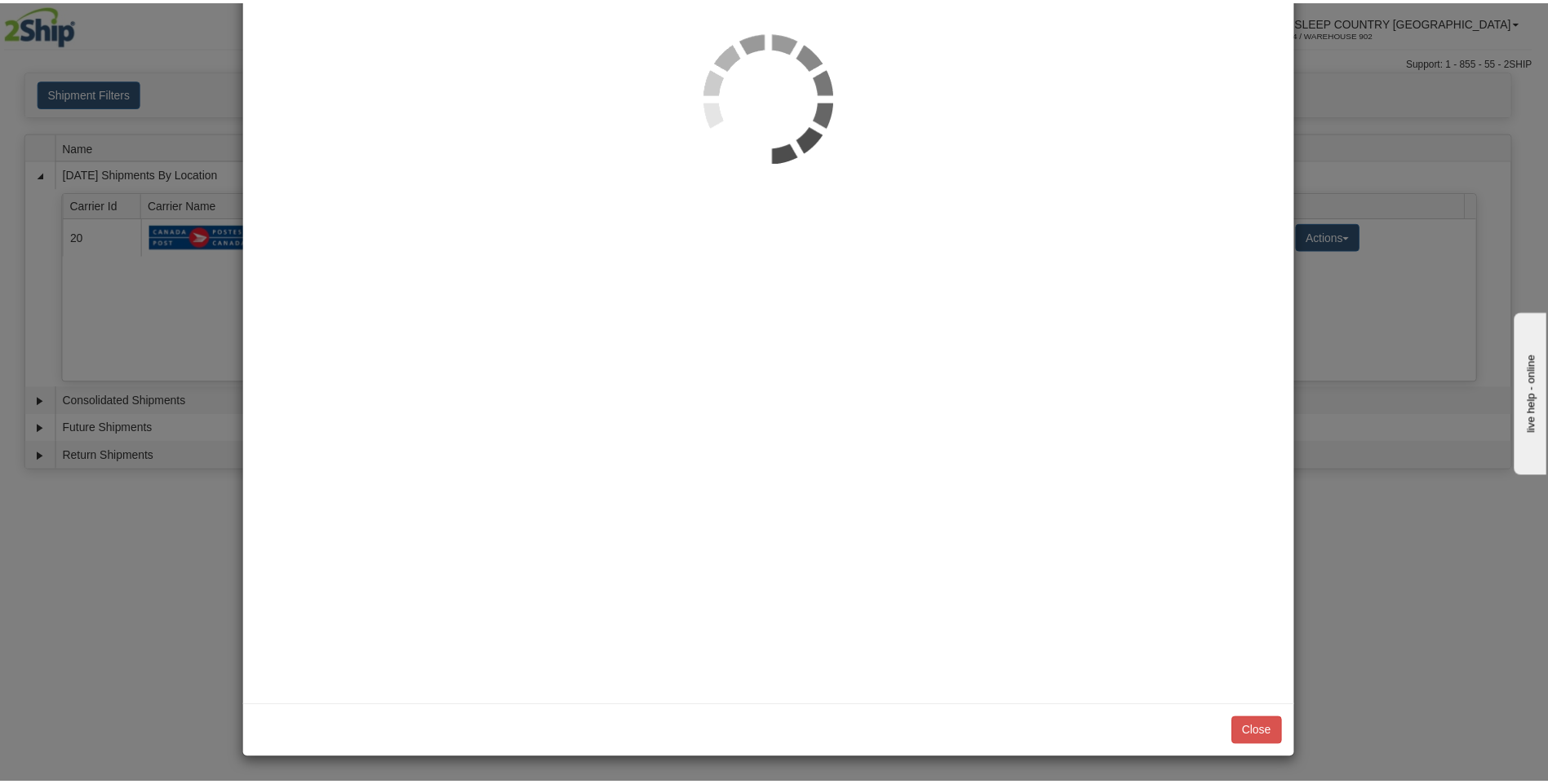
scroll to position [0, 0]
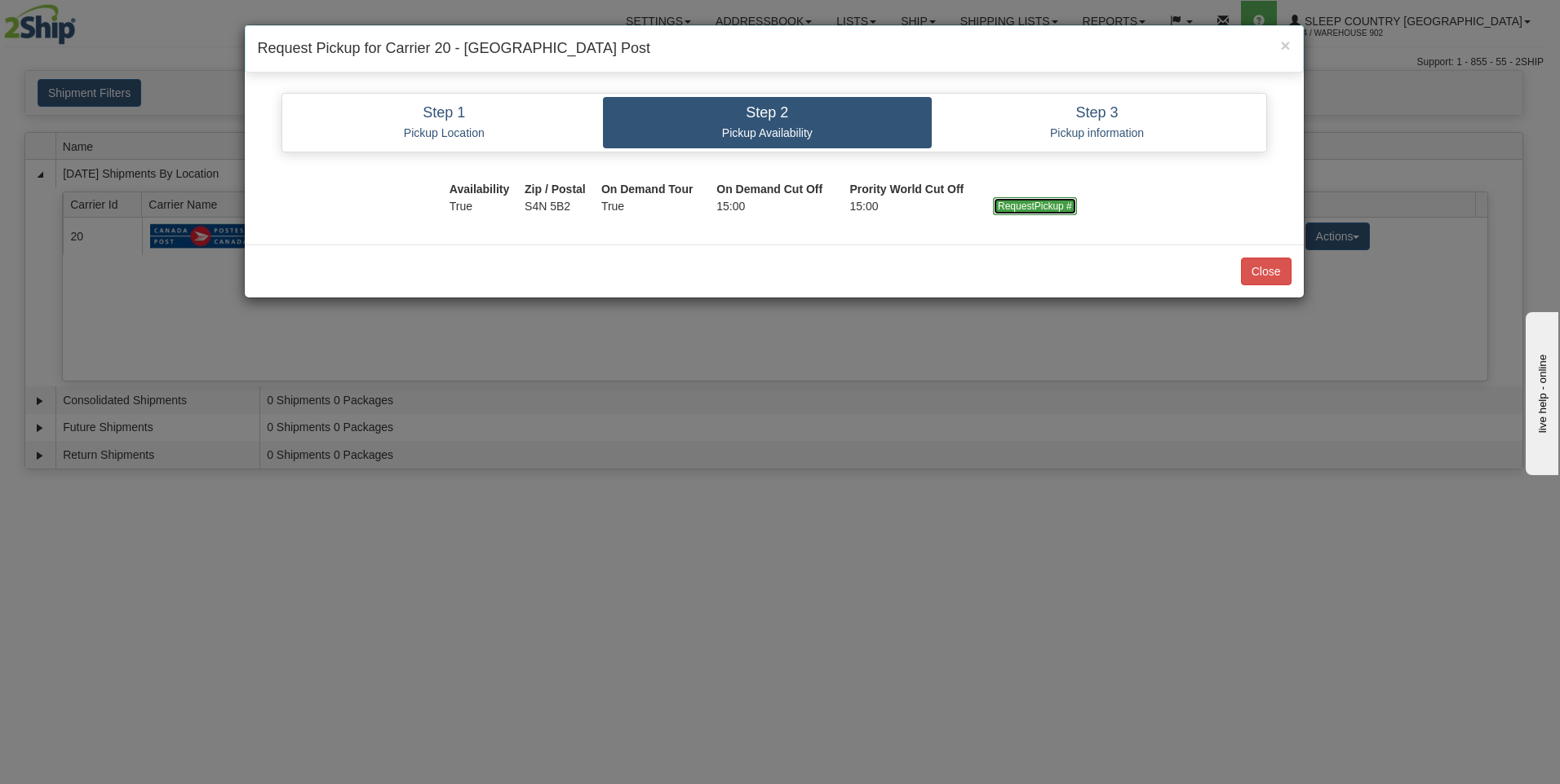
click at [1052, 210] on input "RequestPickup #" at bounding box center [1035, 207] width 84 height 18
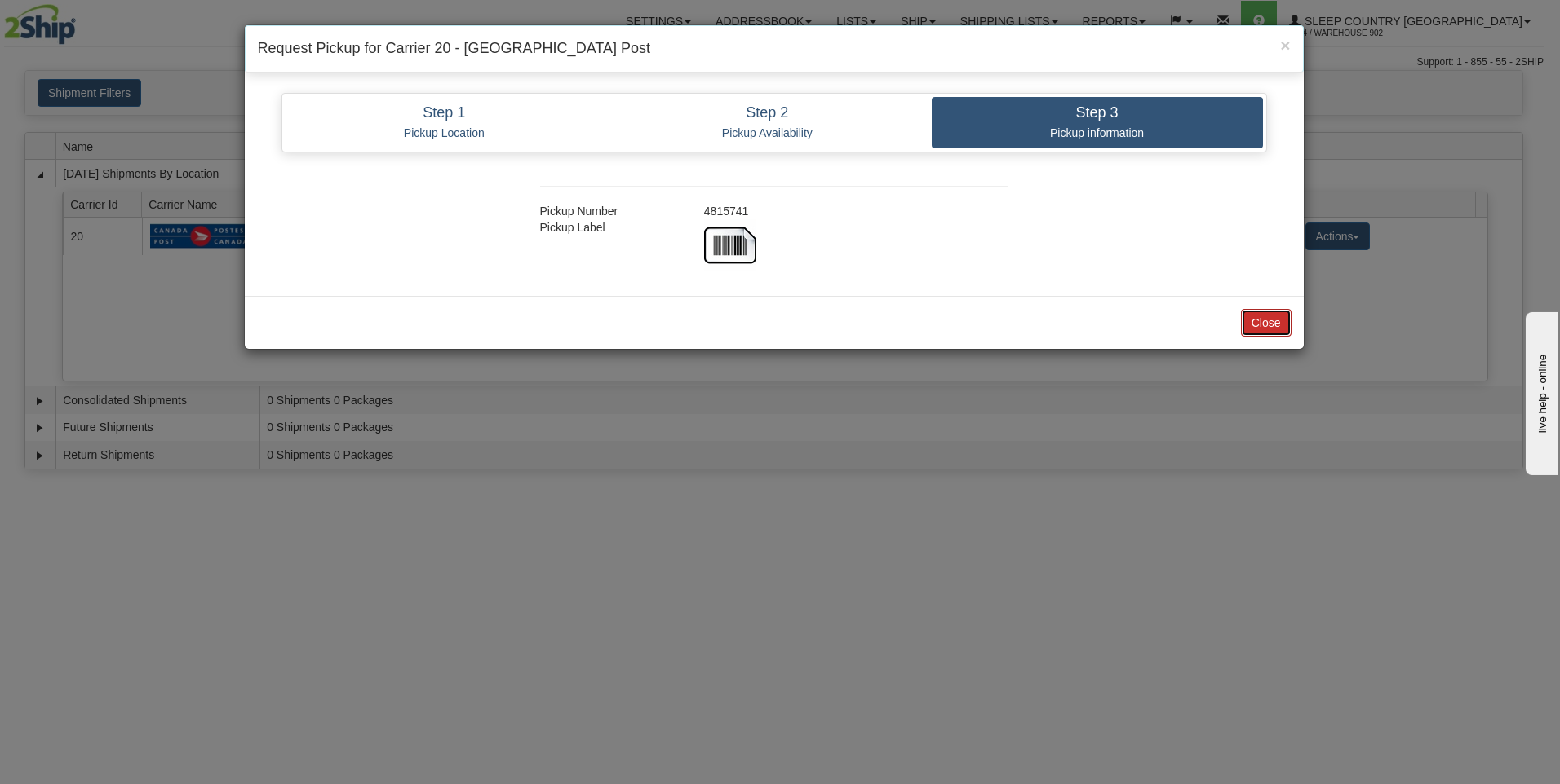
click at [1273, 329] on button "Close" at bounding box center [1265, 323] width 50 height 28
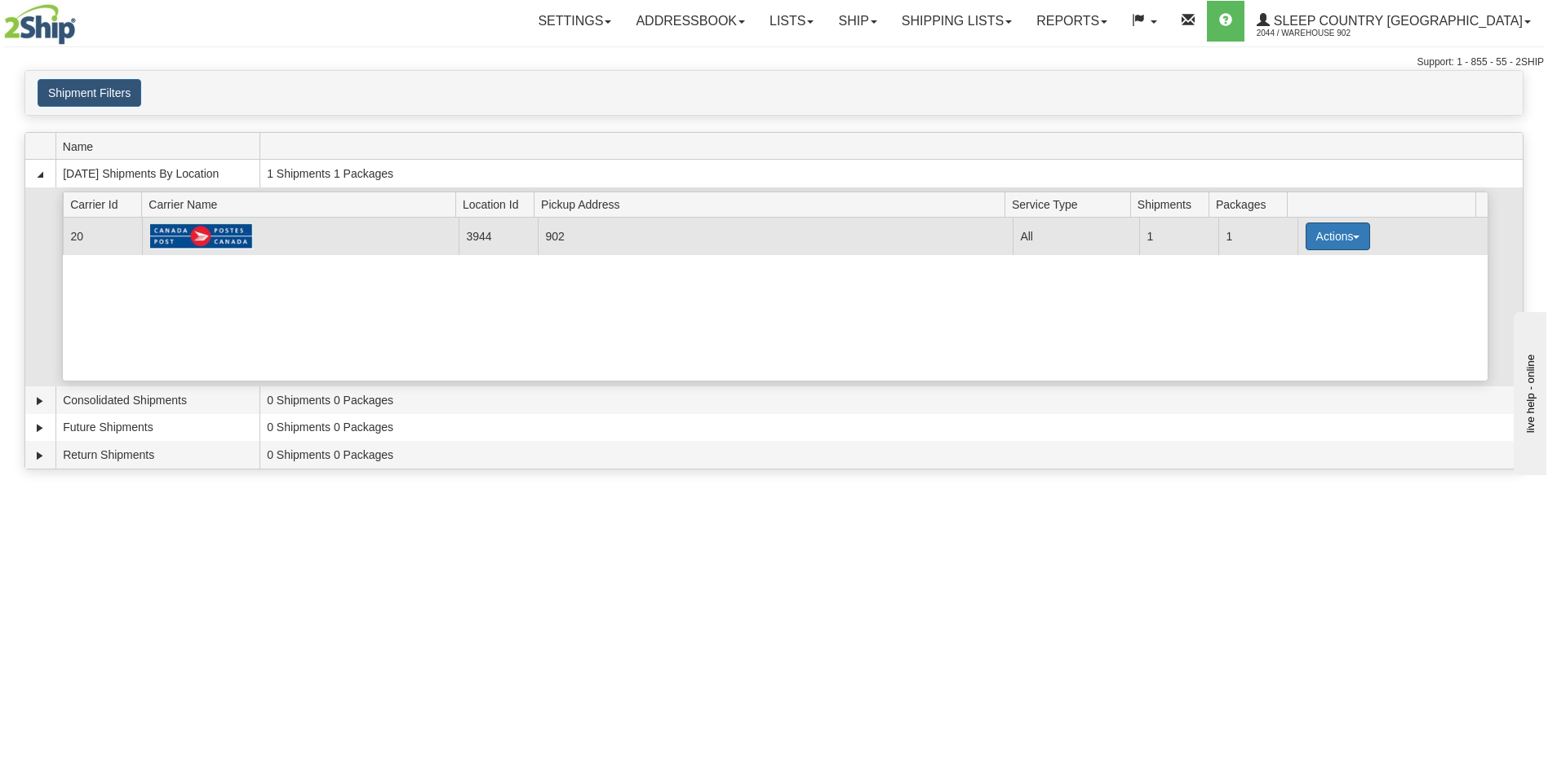
click at [1323, 246] on button "Actions" at bounding box center [1338, 236] width 65 height 28
click at [1326, 286] on link "Close" at bounding box center [1304, 288] width 131 height 21
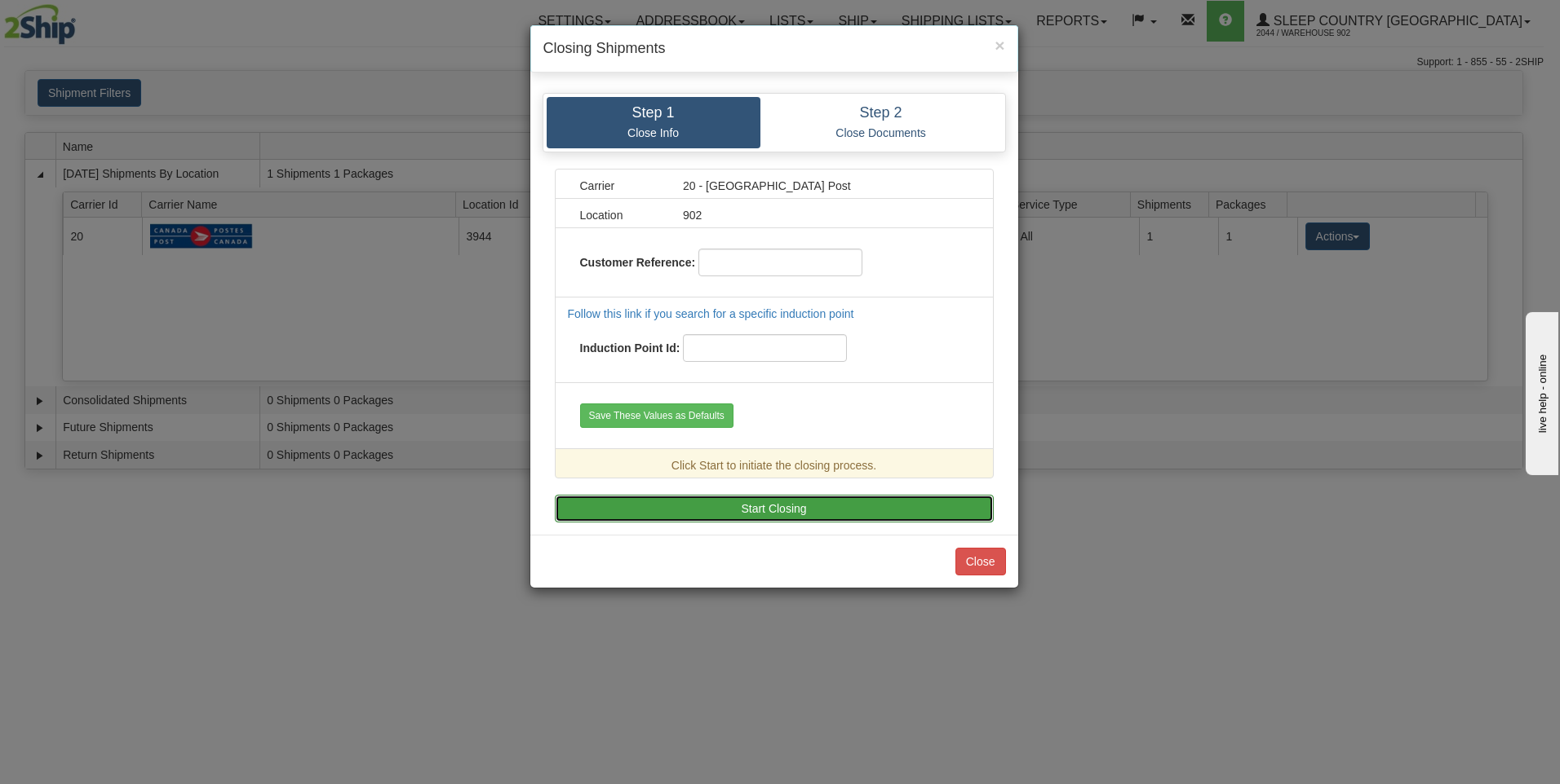
click at [885, 509] on button "Start Closing" at bounding box center [775, 509] width 439 height 28
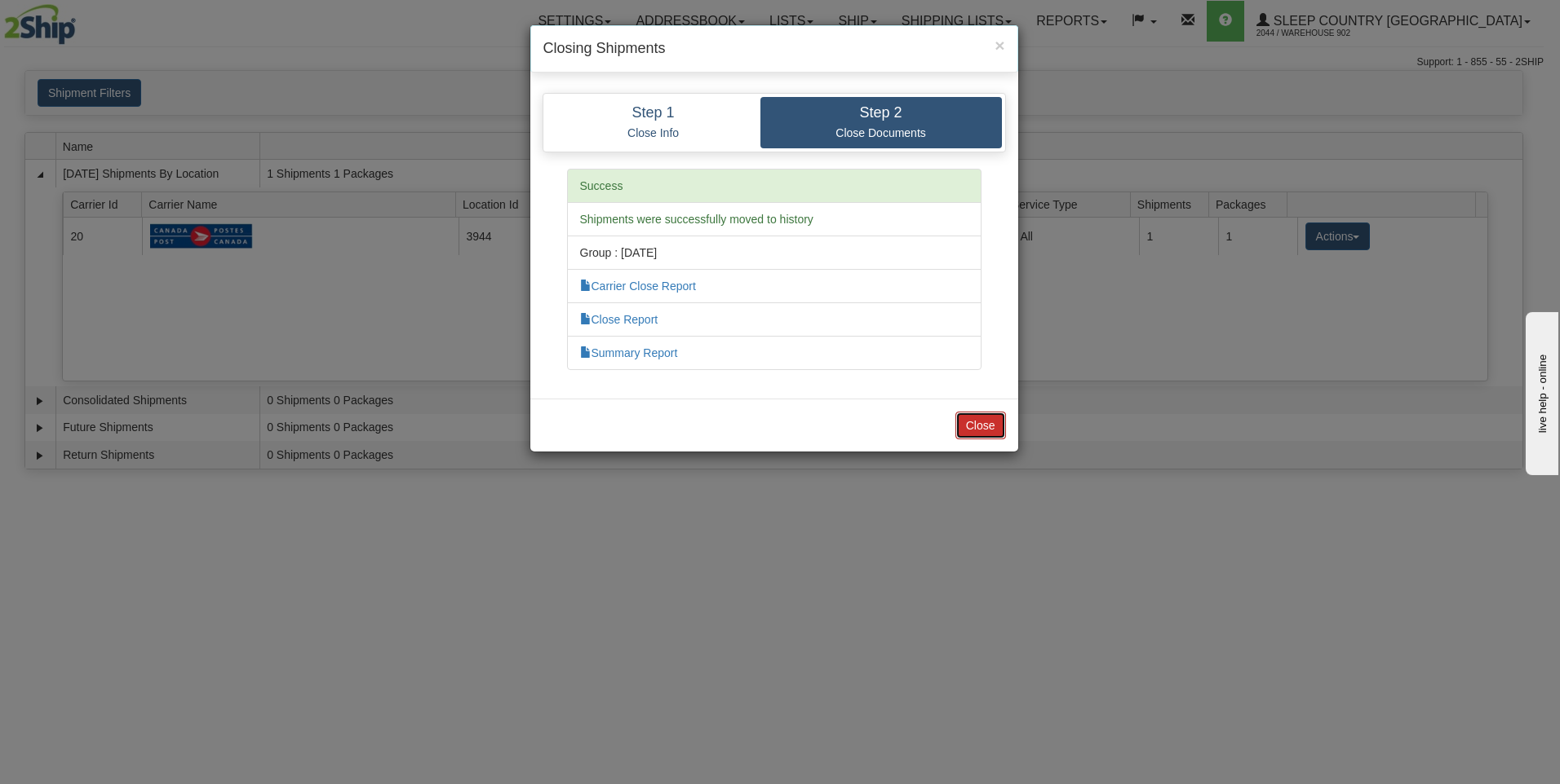
click at [989, 435] on button "Close" at bounding box center [980, 426] width 50 height 28
